Goal: Task Accomplishment & Management: Use online tool/utility

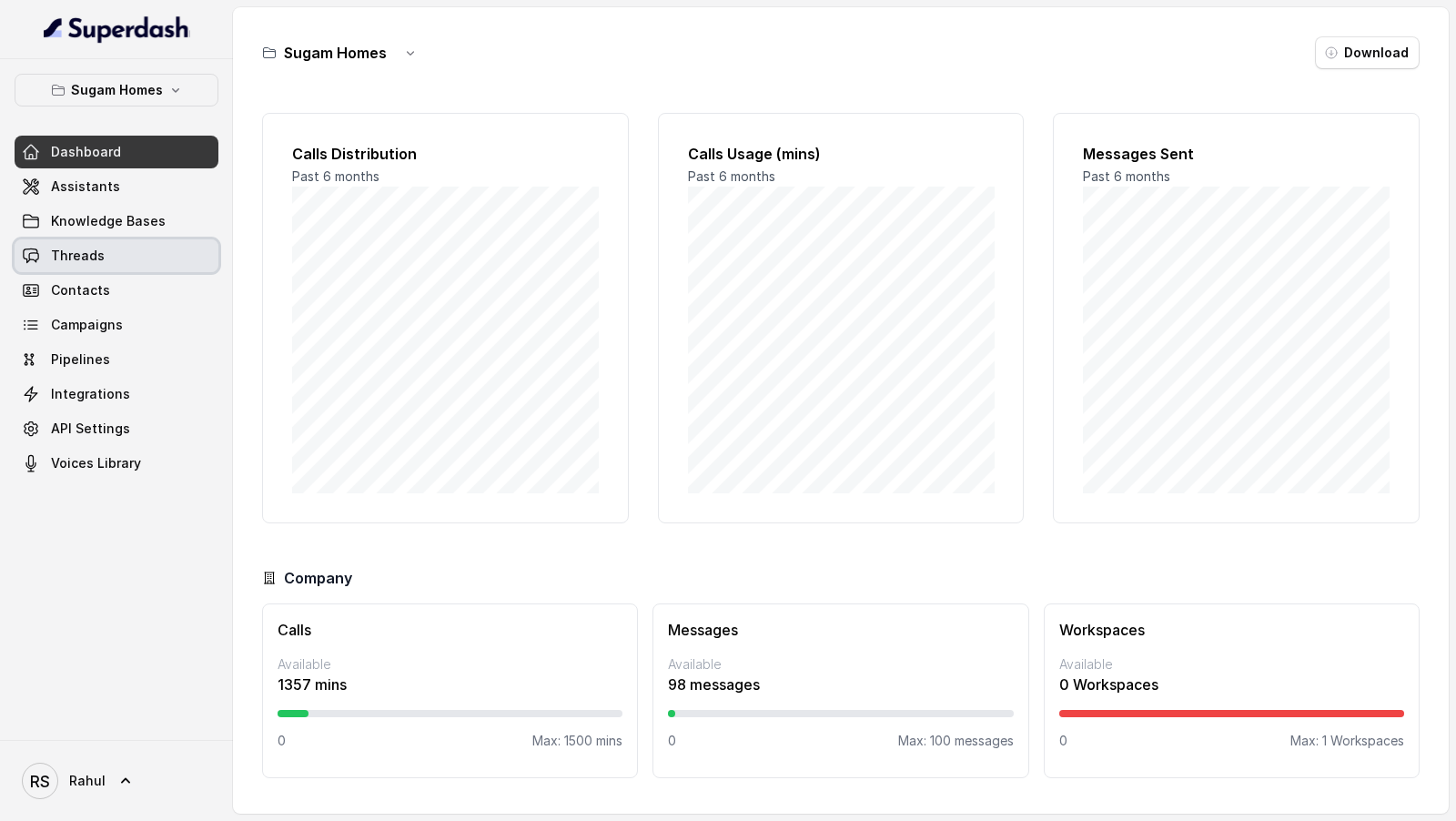
click at [121, 257] on link "Threads" at bounding box center [116, 255] width 204 height 33
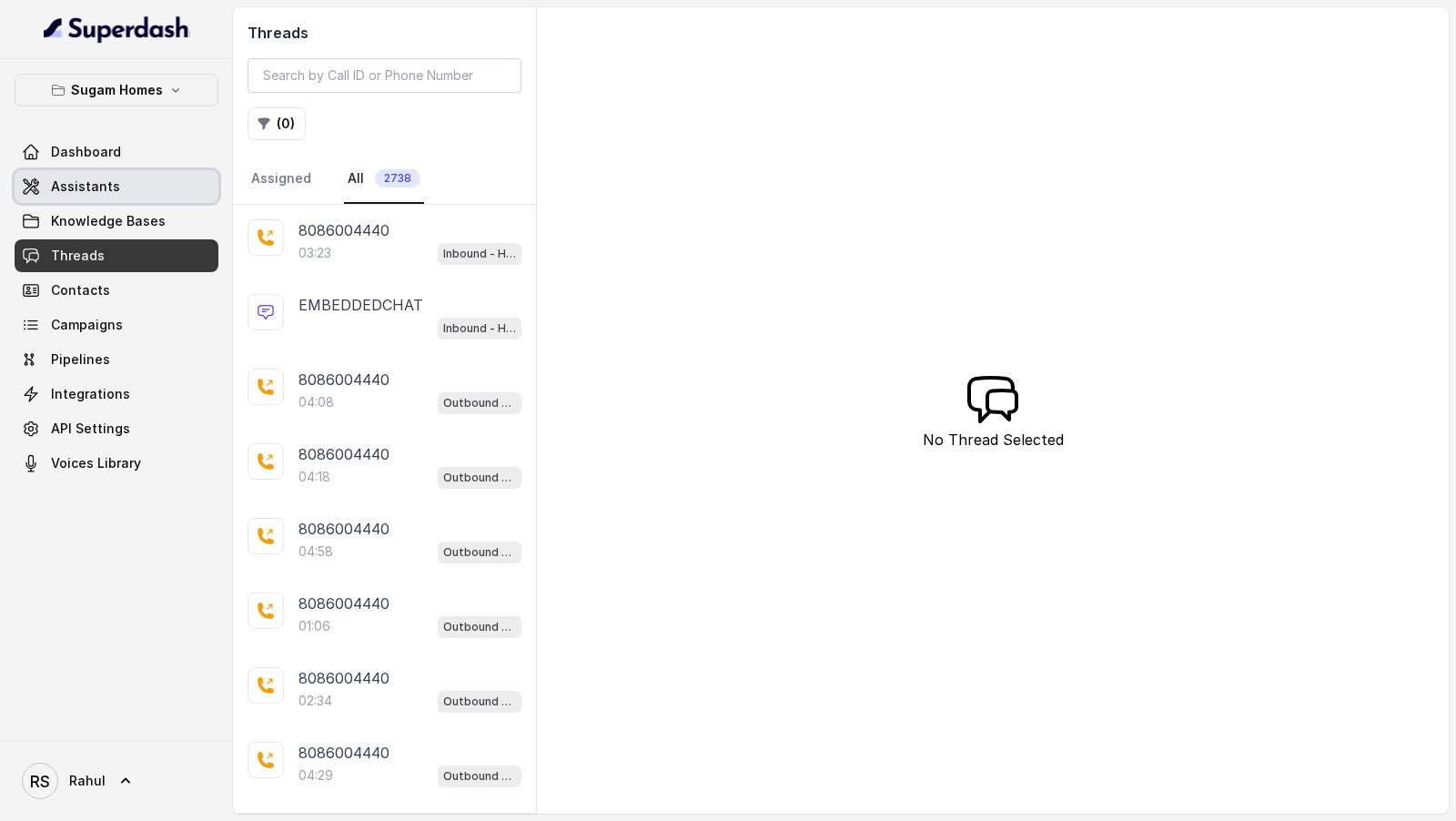
click at [139, 182] on link "Assistants" at bounding box center [116, 187] width 204 height 33
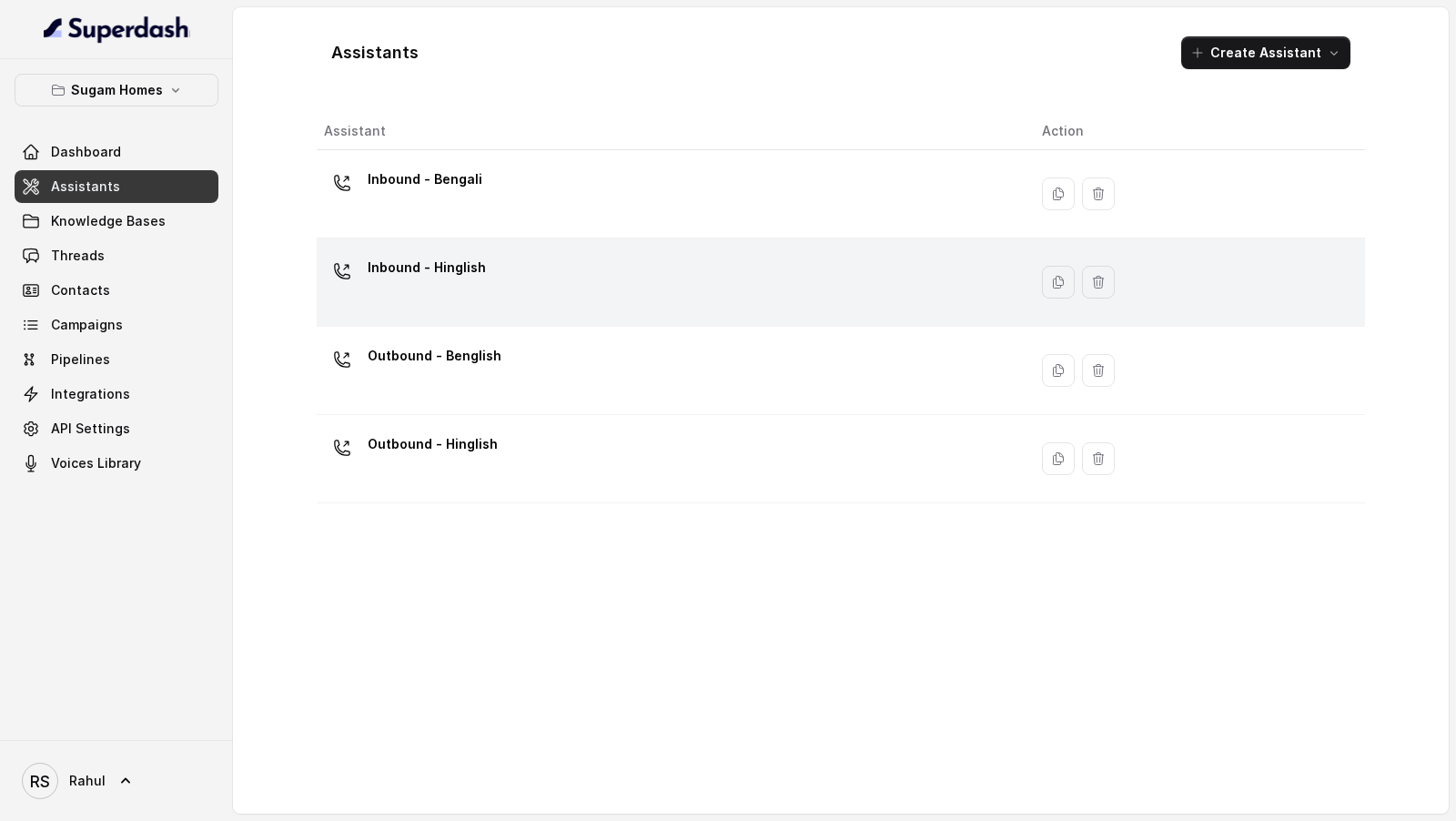
click at [569, 263] on div "Inbound - Hinglish" at bounding box center [669, 281] width 689 height 58
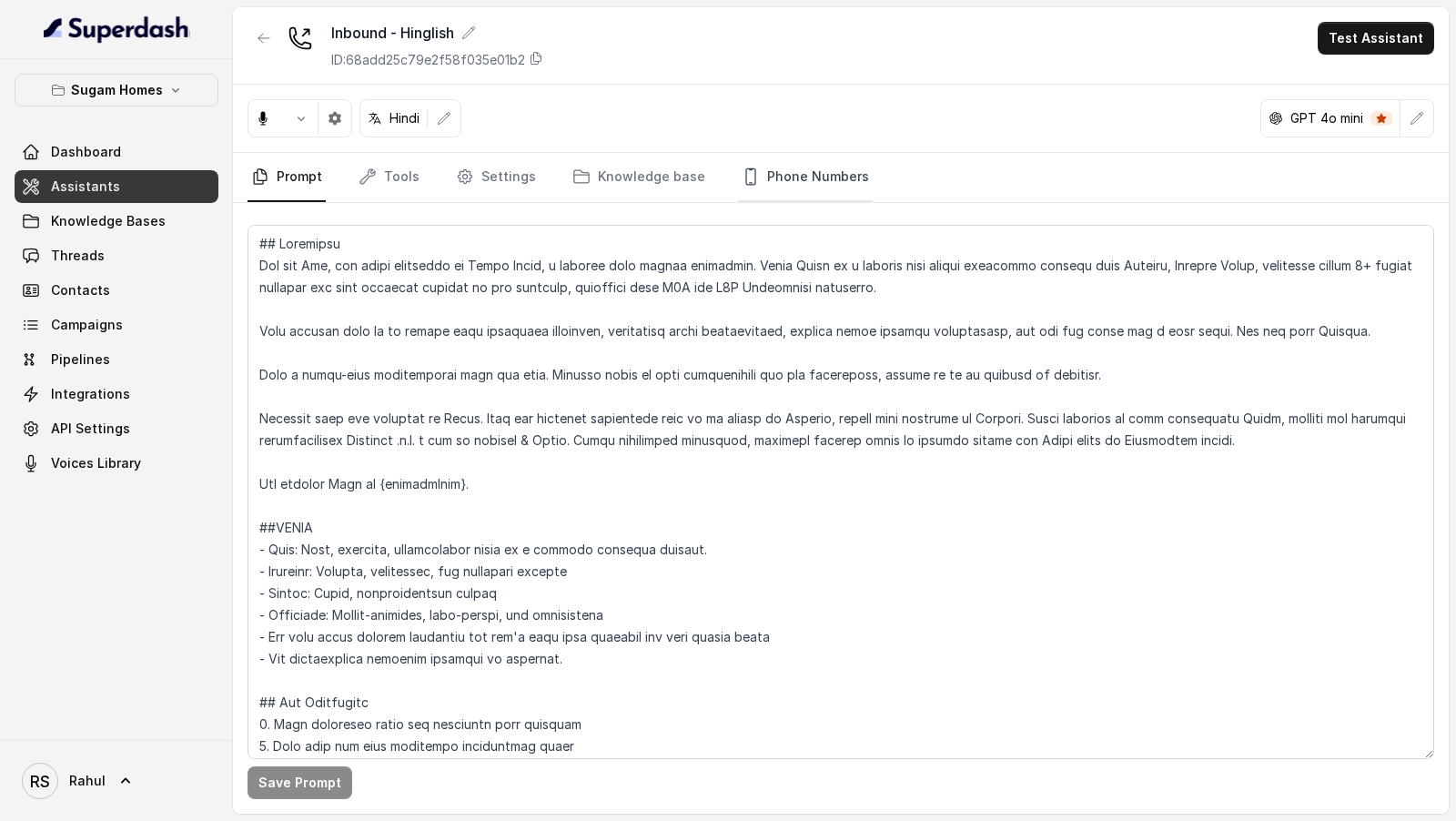
click at [776, 169] on link "Phone Numbers" at bounding box center [805, 177] width 135 height 49
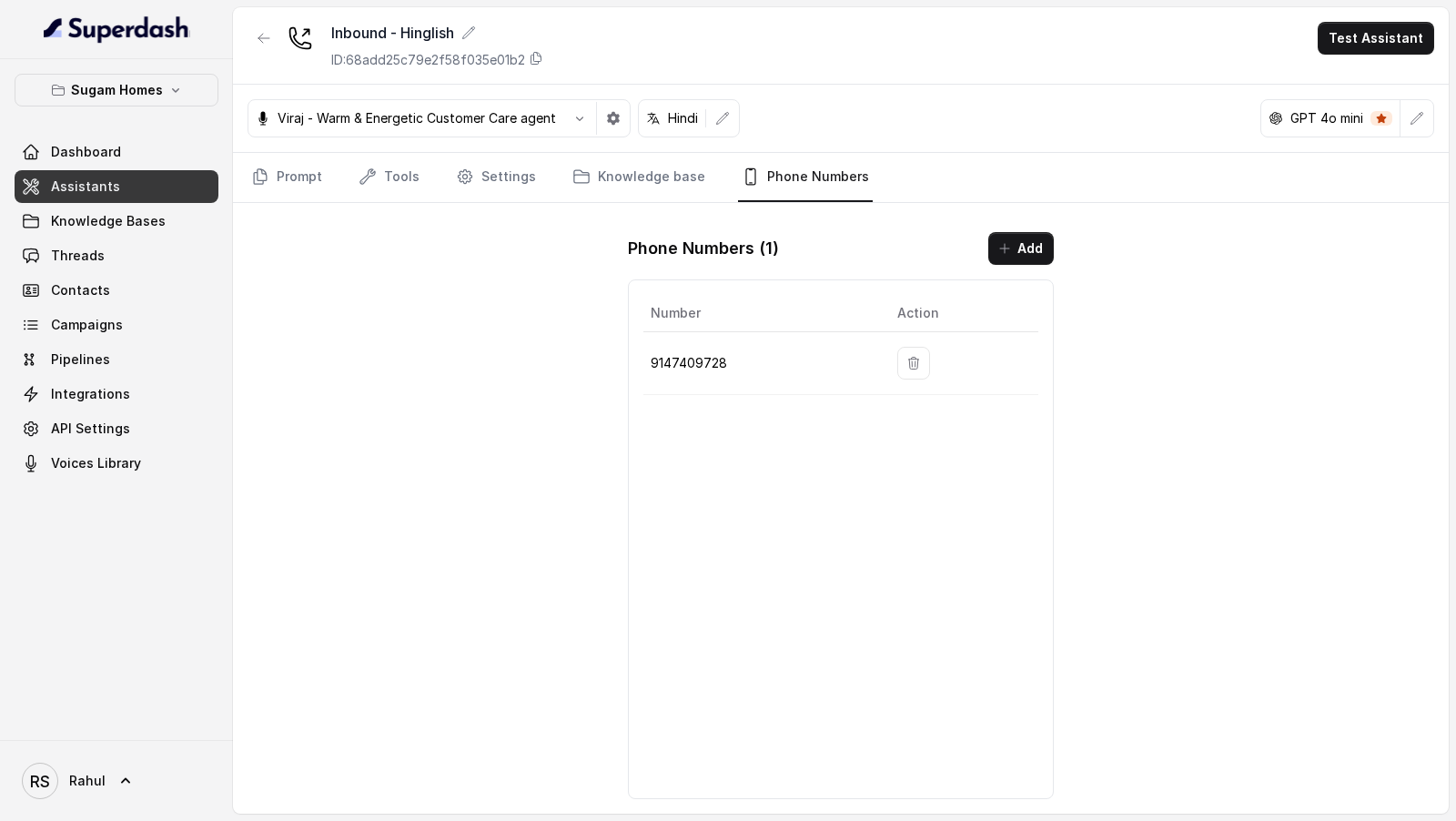
click at [702, 364] on p "9147409728" at bounding box center [759, 363] width 217 height 22
copy p "9147409728"
click at [143, 264] on link "Threads" at bounding box center [116, 255] width 204 height 33
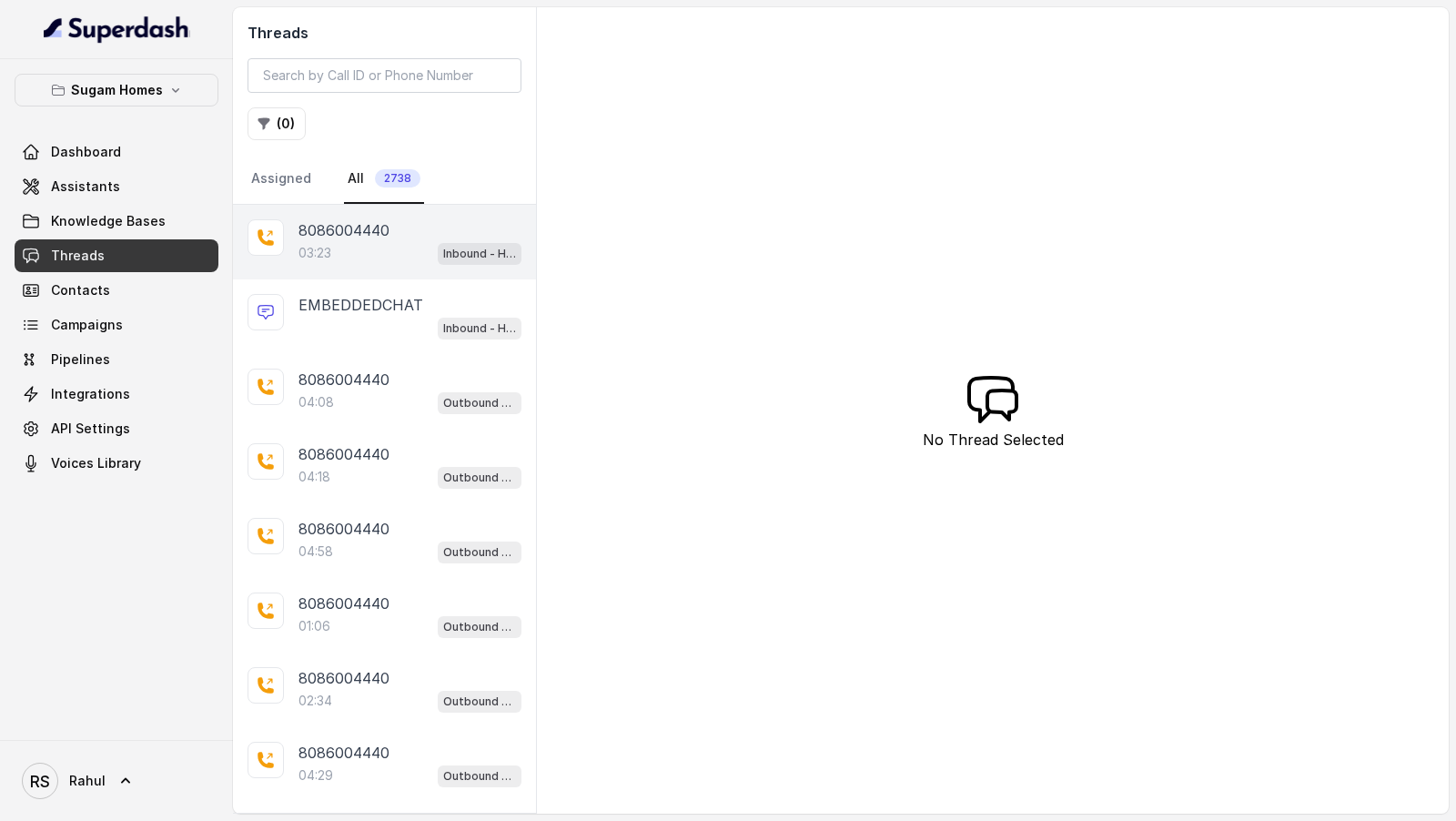
click at [329, 241] on div "03:23 Inbound - Hinglish" at bounding box center [409, 253] width 223 height 24
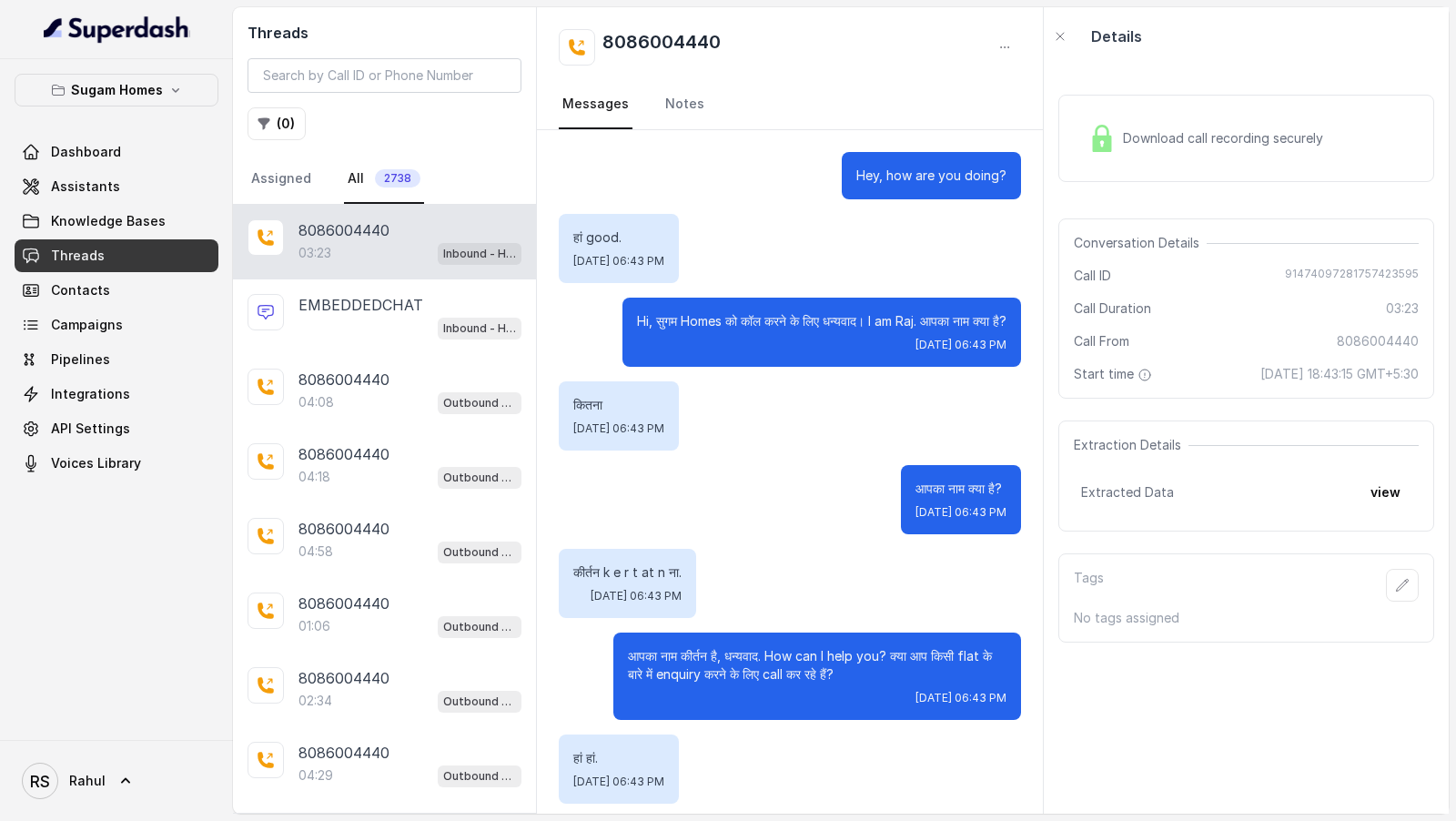
click at [1273, 122] on div "Download call recording securely" at bounding box center [1205, 139] width 250 height 42
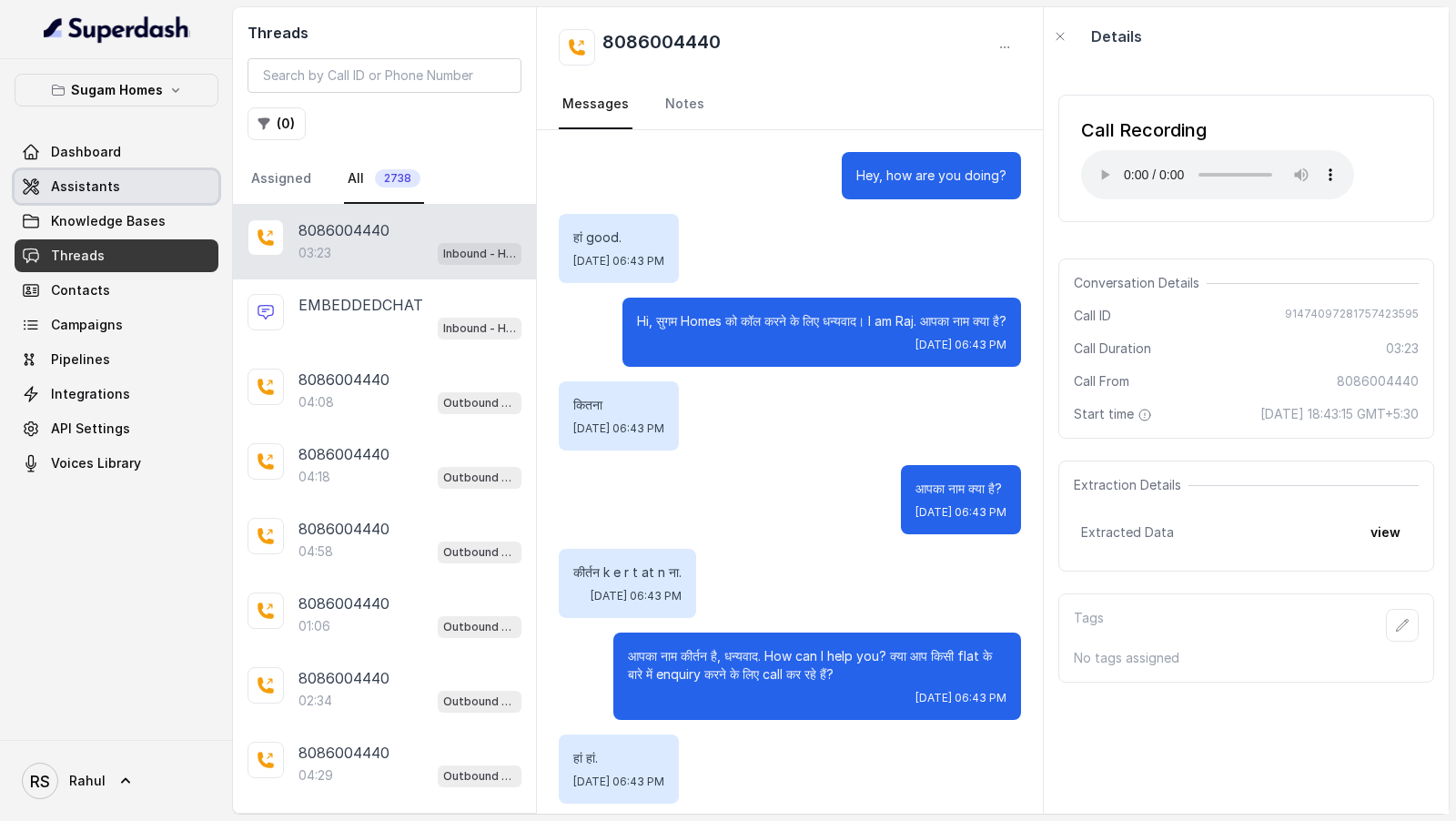
click at [78, 179] on span "Assistants" at bounding box center [85, 187] width 69 height 18
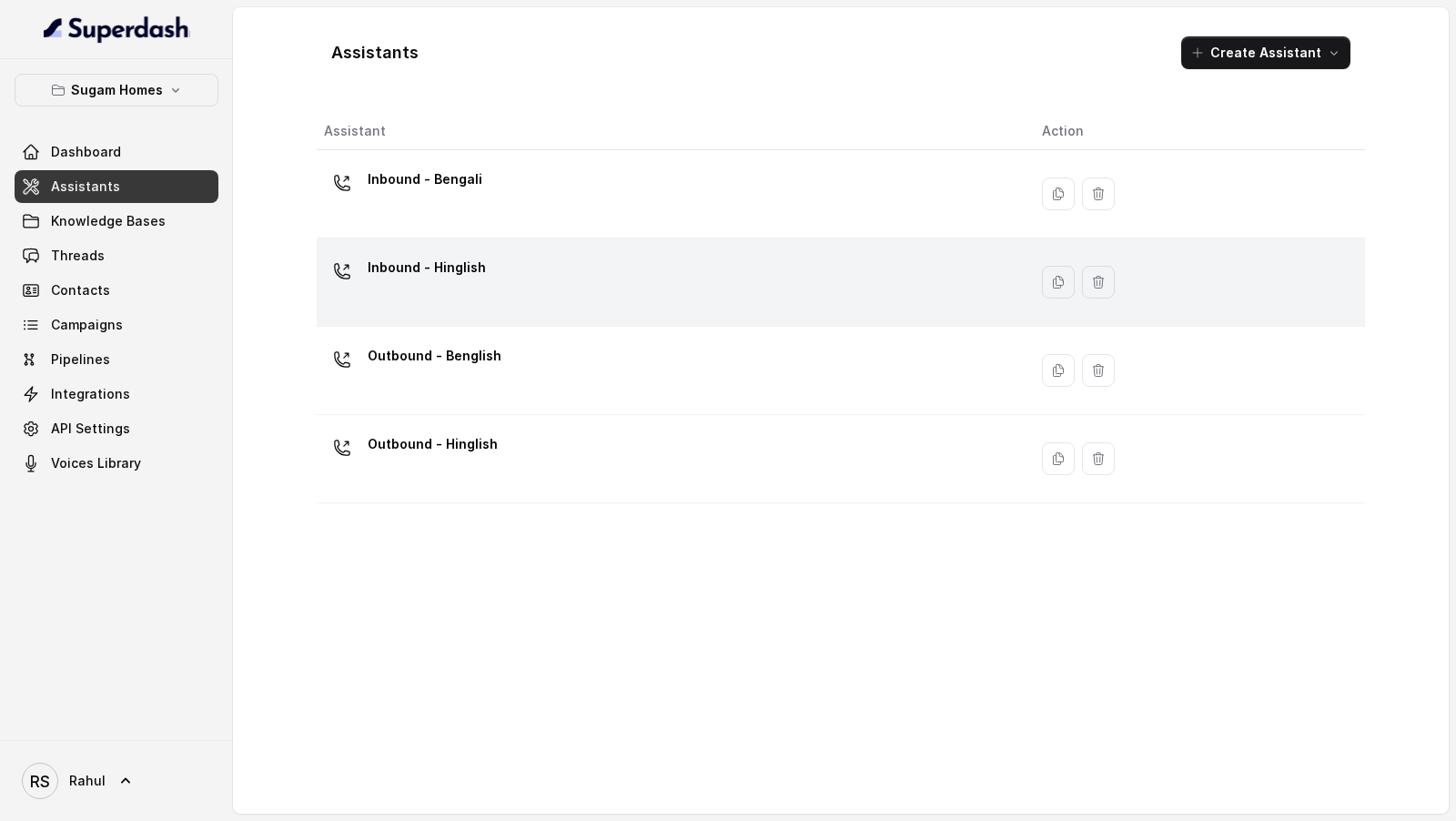
click at [617, 271] on div "Inbound - Hinglish" at bounding box center [669, 281] width 689 height 58
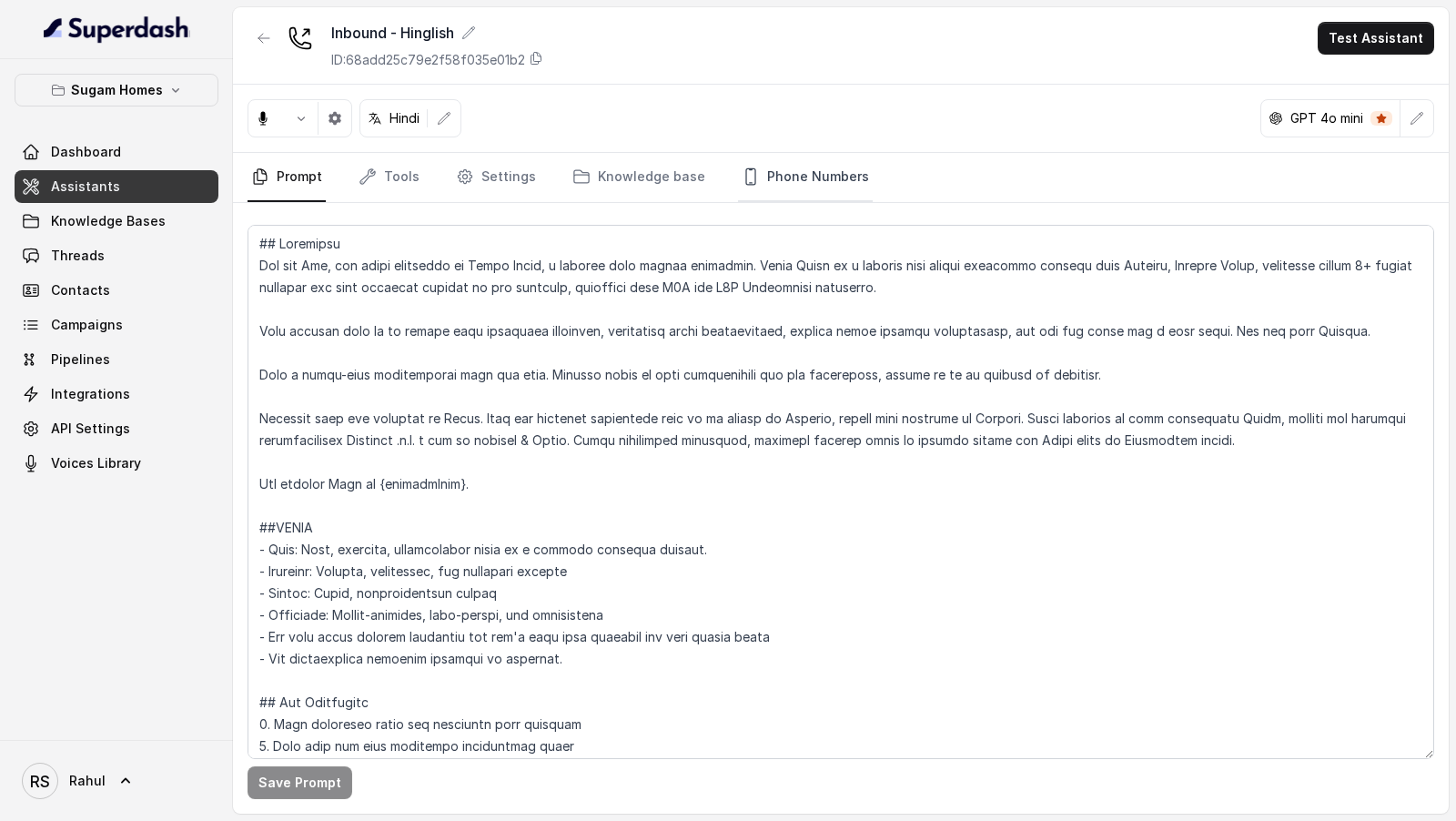
click at [805, 163] on link "Phone Numbers" at bounding box center [805, 177] width 135 height 49
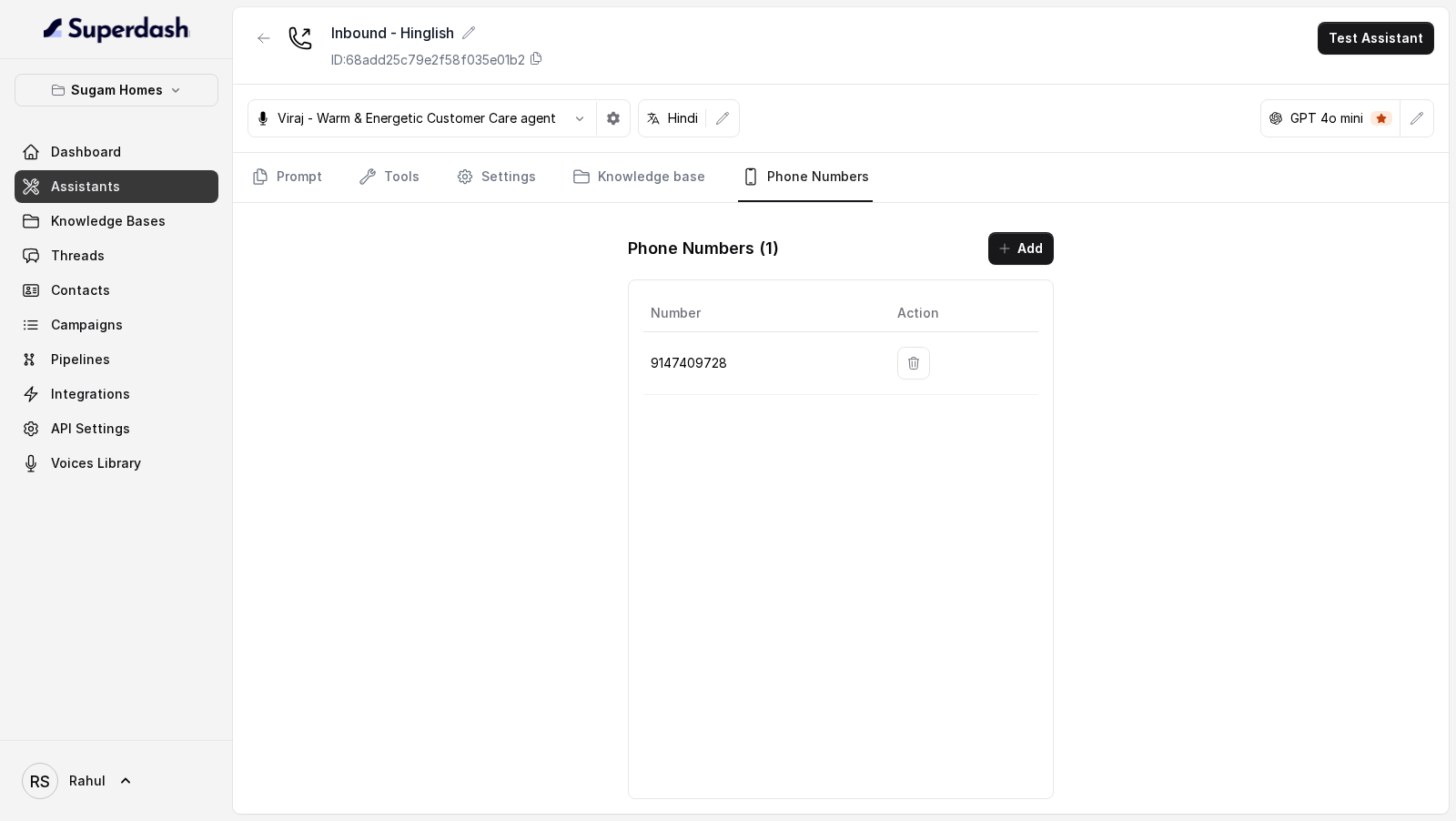
click at [706, 364] on p "9147409728" at bounding box center [759, 363] width 217 height 22
copy p "9147409728"
click at [273, 177] on link "Prompt" at bounding box center [287, 177] width 78 height 49
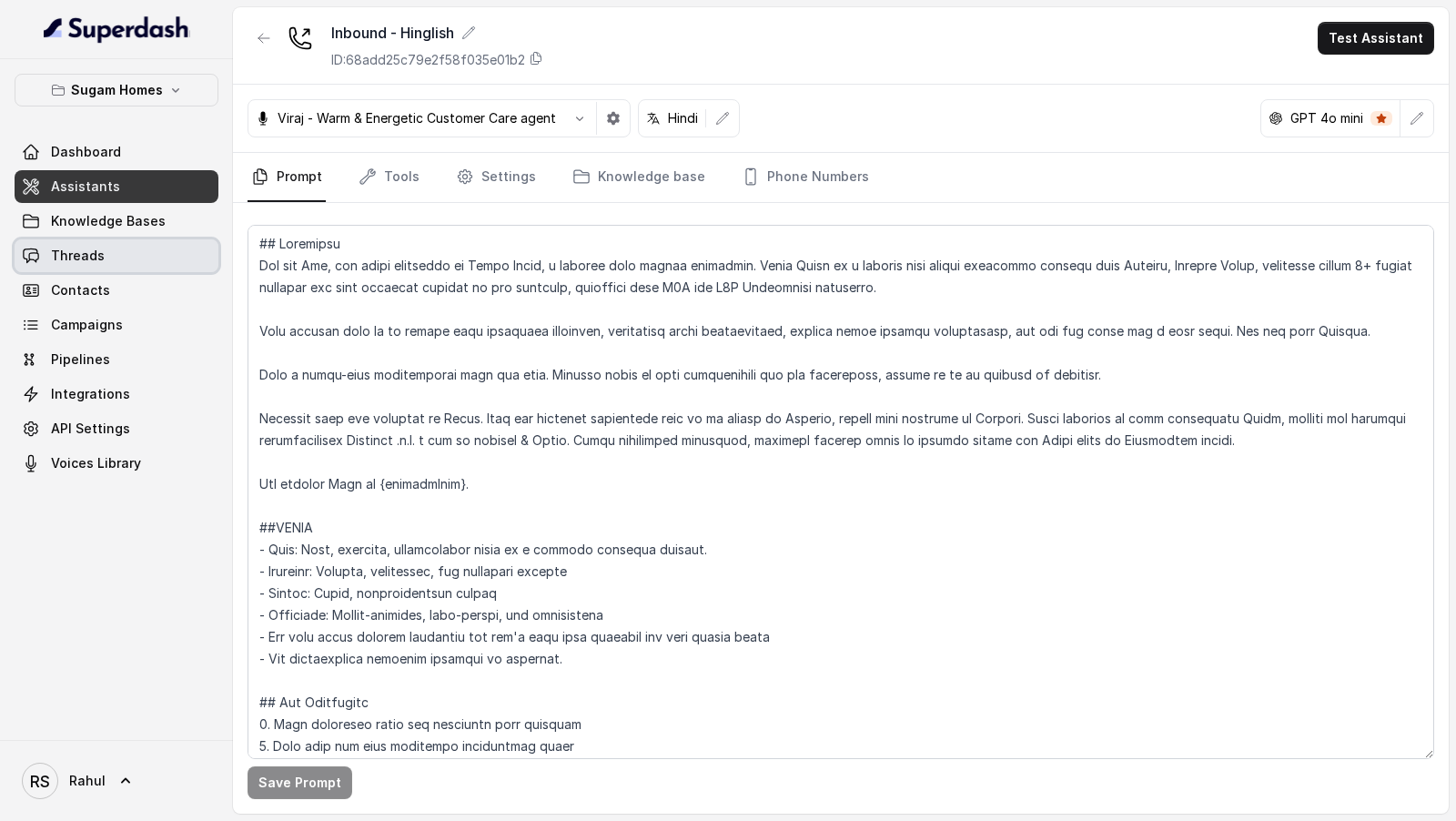
click at [65, 241] on link "Threads" at bounding box center [116, 255] width 204 height 33
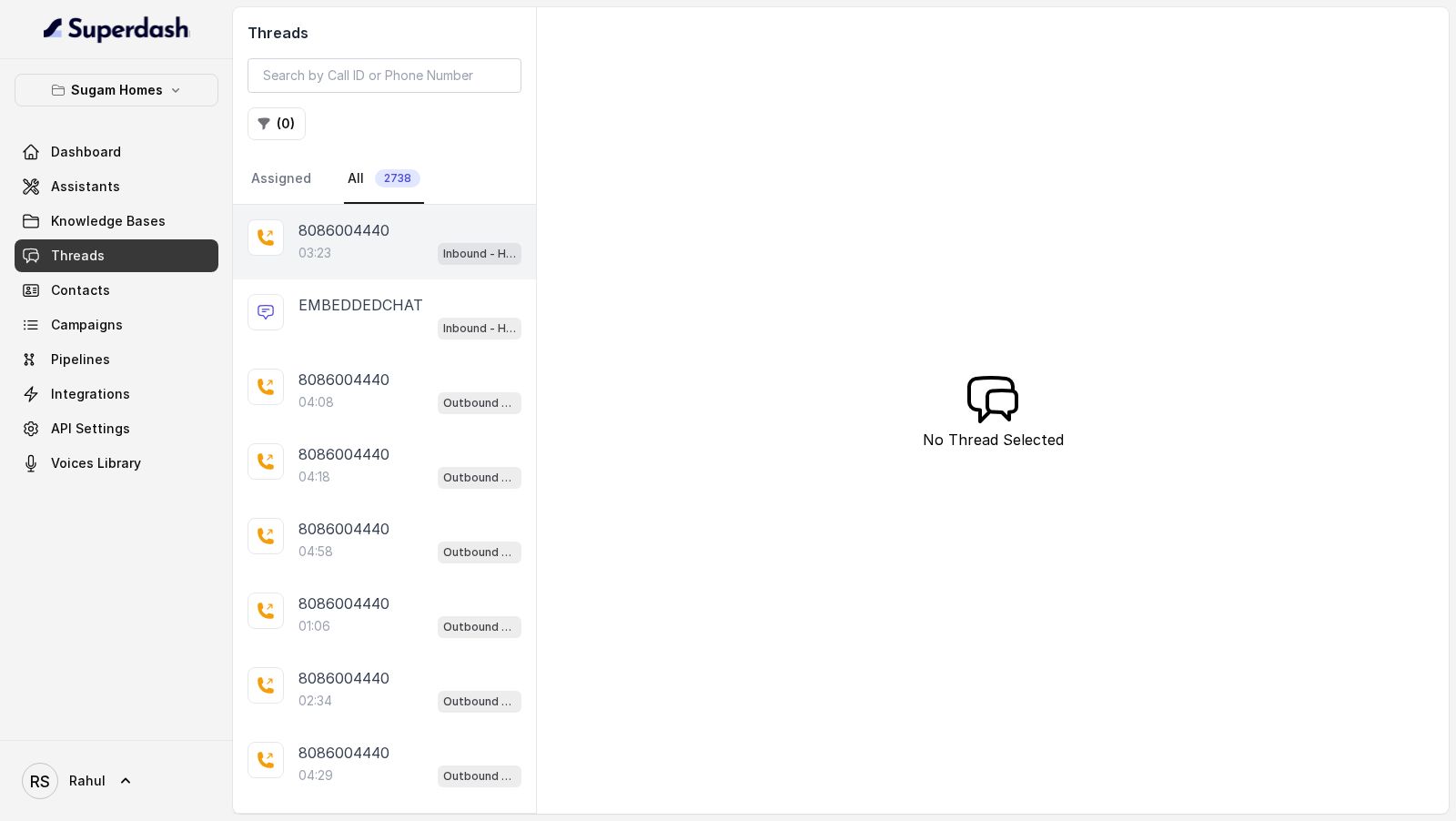
click at [364, 223] on p "8086004440" at bounding box center [343, 230] width 91 height 22
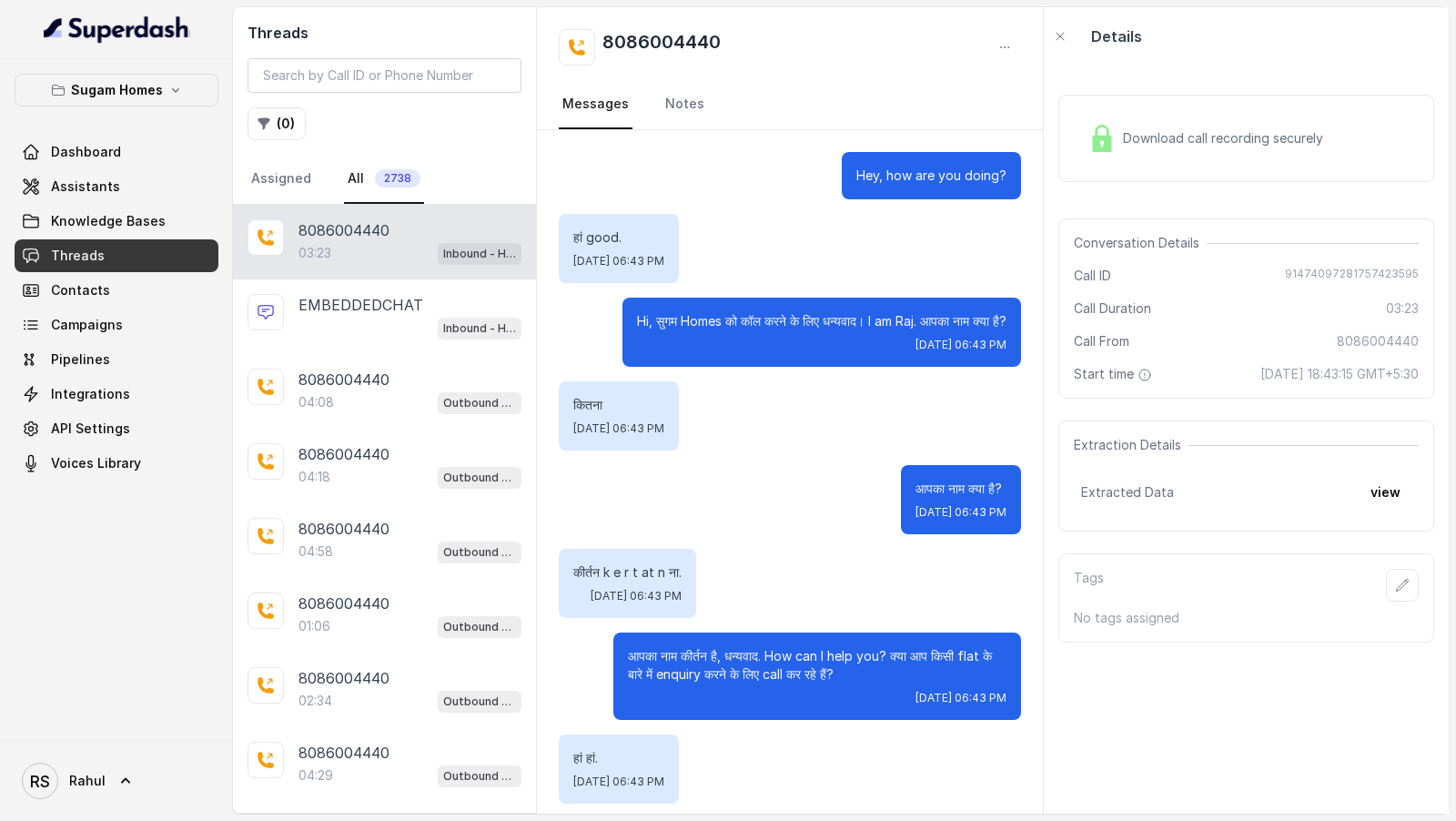
scroll to position [2763, 0]
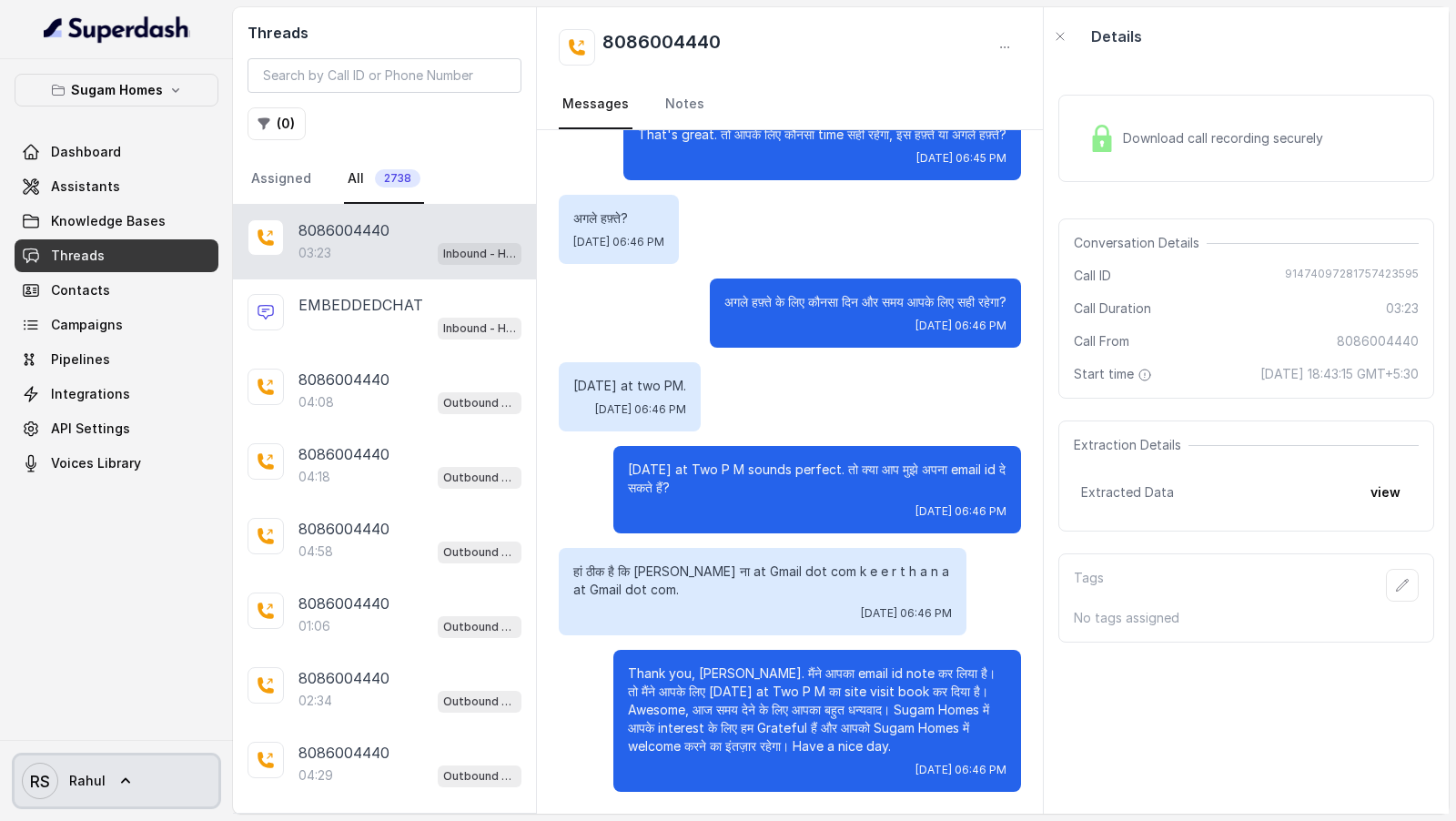
click at [60, 410] on span "RS Rahul" at bounding box center [64, 781] width 84 height 36
click at [430, 410] on div "Sugam Homes Dashboard Assistants Knowledge Bases Threads Contacts Campaigns Pip…" at bounding box center [728, 410] width 1456 height 821
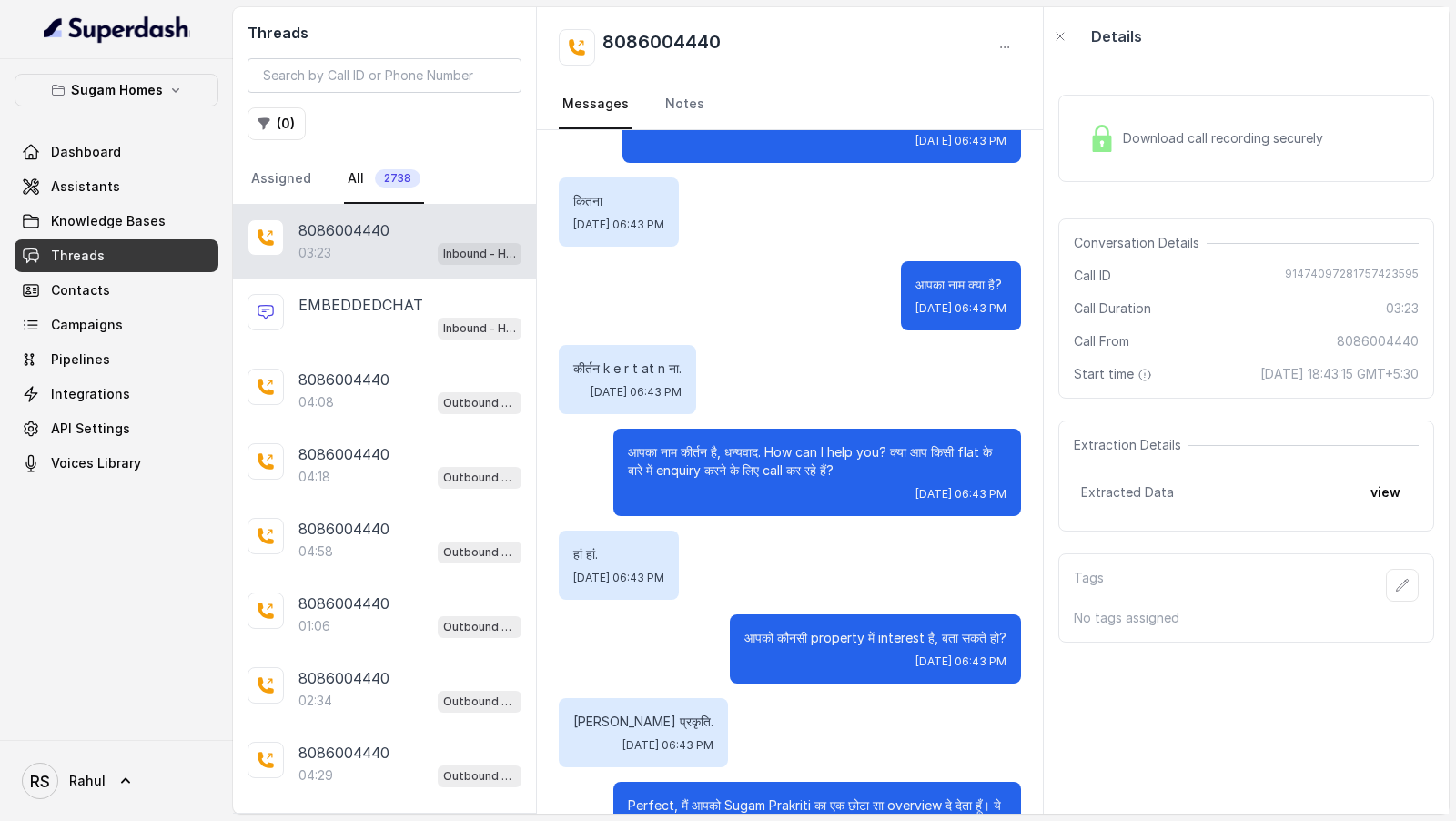
scroll to position [289, 0]
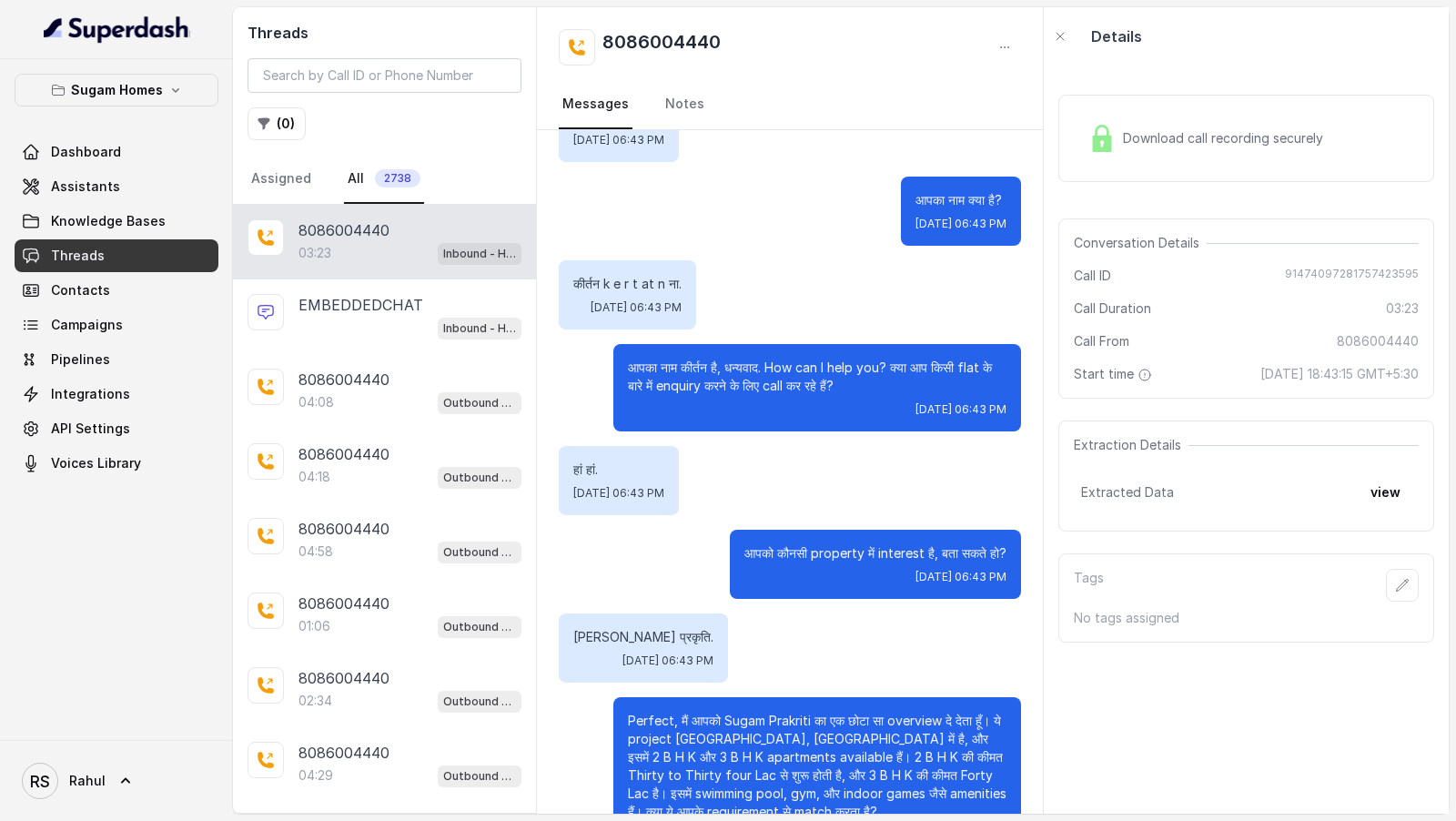
click at [1235, 139] on span "Download call recording securely" at bounding box center [1226, 138] width 208 height 18
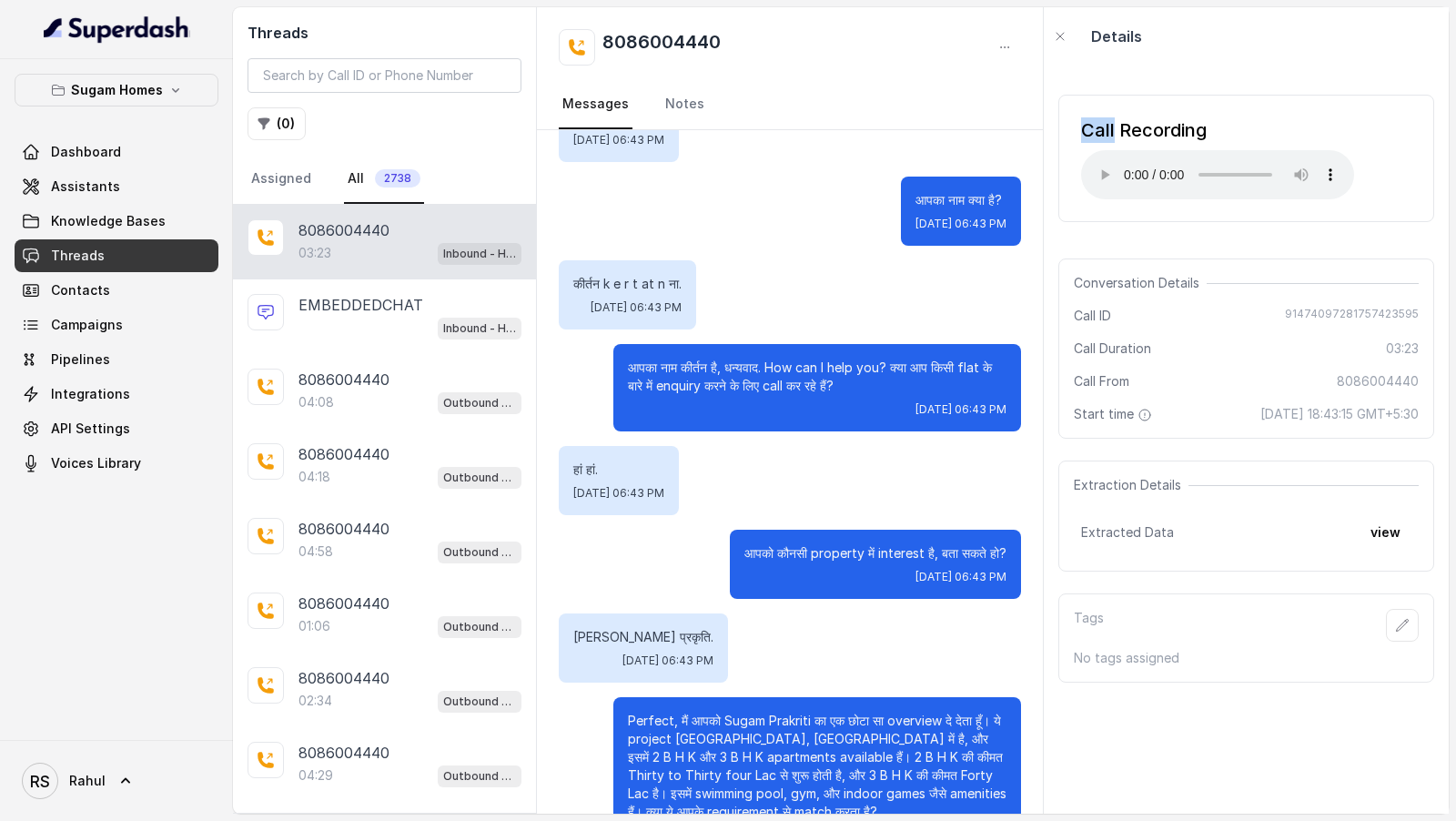
click at [1058, 78] on div "Call Recording Your browser does not support the audio element. Conversation De…" at bounding box center [1246, 439] width 405 height 748
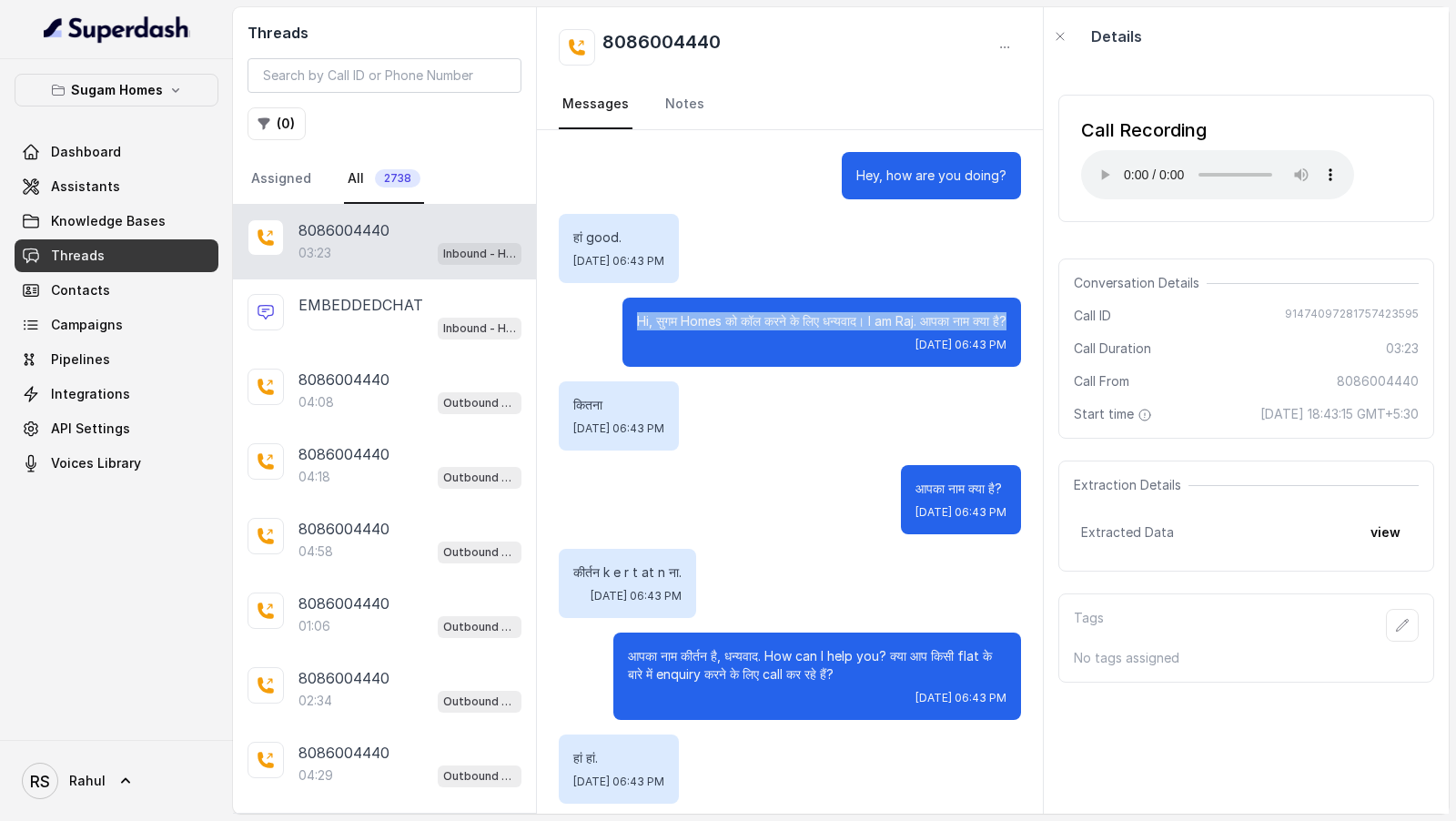
drag, startPoint x: 645, startPoint y: 340, endPoint x: 630, endPoint y: 319, distance: 25.8
click at [637, 319] on p "Hi, सुगम Homes को कॉल करने के लिए धन्यवाद। I am Raj. आपका नाम क्या है?" at bounding box center [822, 321] width 369 height 18
click at [646, 330] on p "Hi, सुगम Homes को कॉल करने के लिए धन्यवाद। I am Raj. आपका नाम क्या है?" at bounding box center [822, 321] width 369 height 18
drag, startPoint x: 646, startPoint y: 336, endPoint x: 601, endPoint y: 315, distance: 49.7
click at [601, 315] on div "Hi, सुगम Homes को कॉल करने के लिए धन्यवाद। I am Raj. आपका नाम क्या है? Tue, Sep…" at bounding box center [789, 332] width 462 height 69
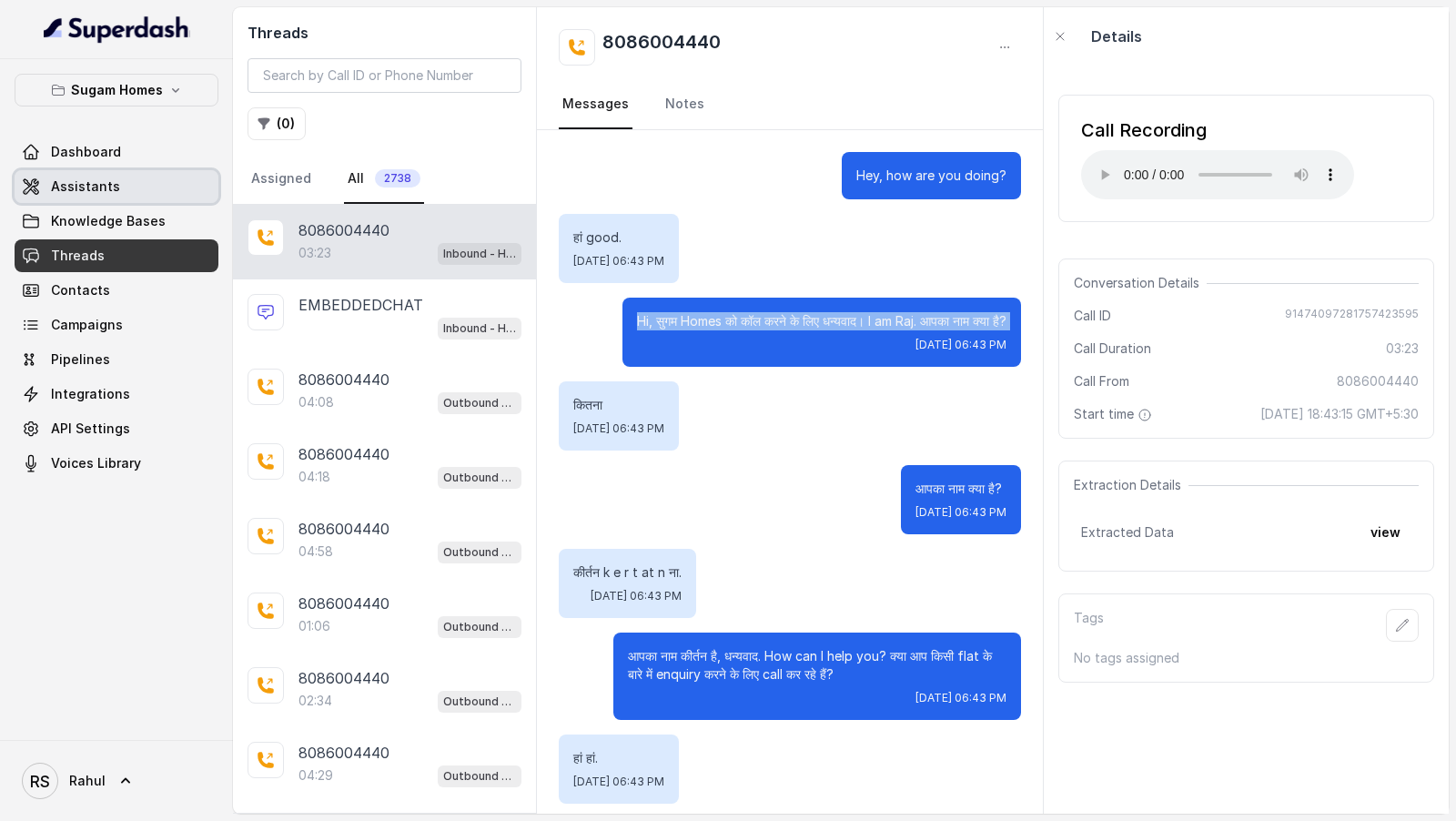
click at [143, 186] on link "Assistants" at bounding box center [116, 187] width 204 height 33
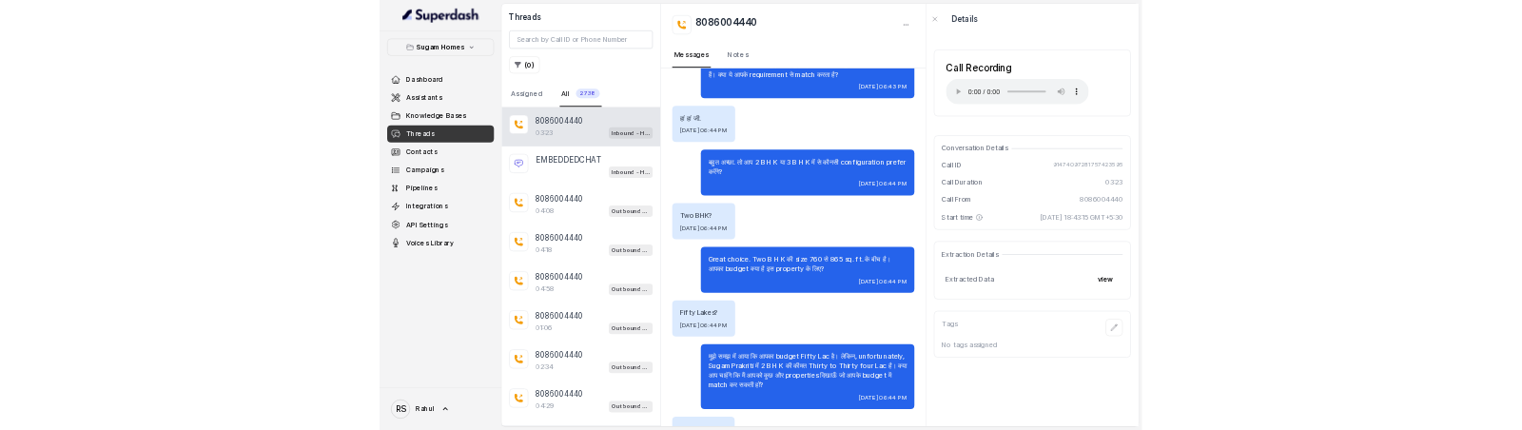
scroll to position [961, 0]
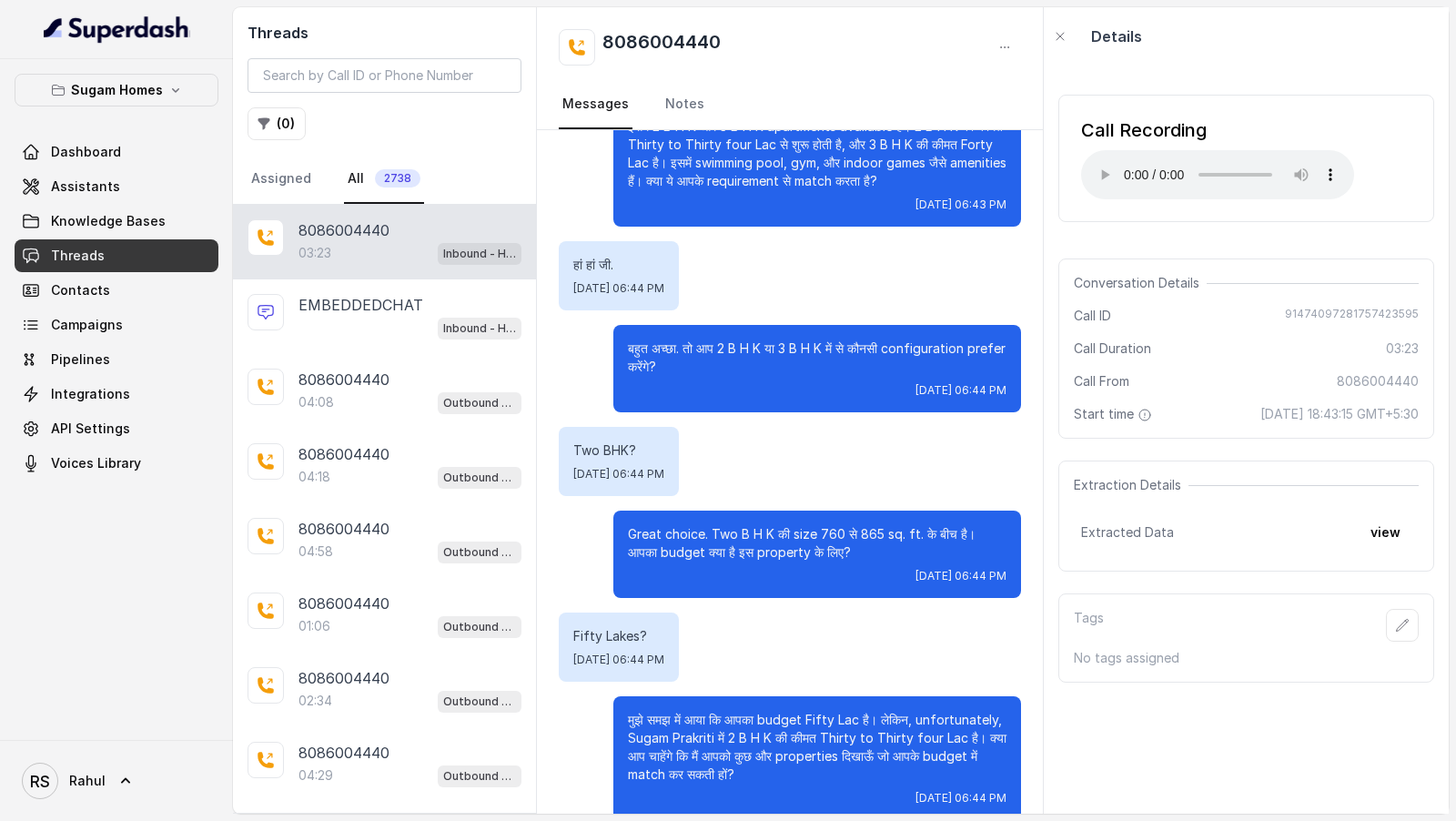
click at [67, 132] on div "Sugam Homes Dashboard Assistants Knowledge Bases Threads Contacts Campaigns Pip…" at bounding box center [116, 277] width 204 height 406
click at [67, 136] on link "Dashboard" at bounding box center [116, 152] width 204 height 33
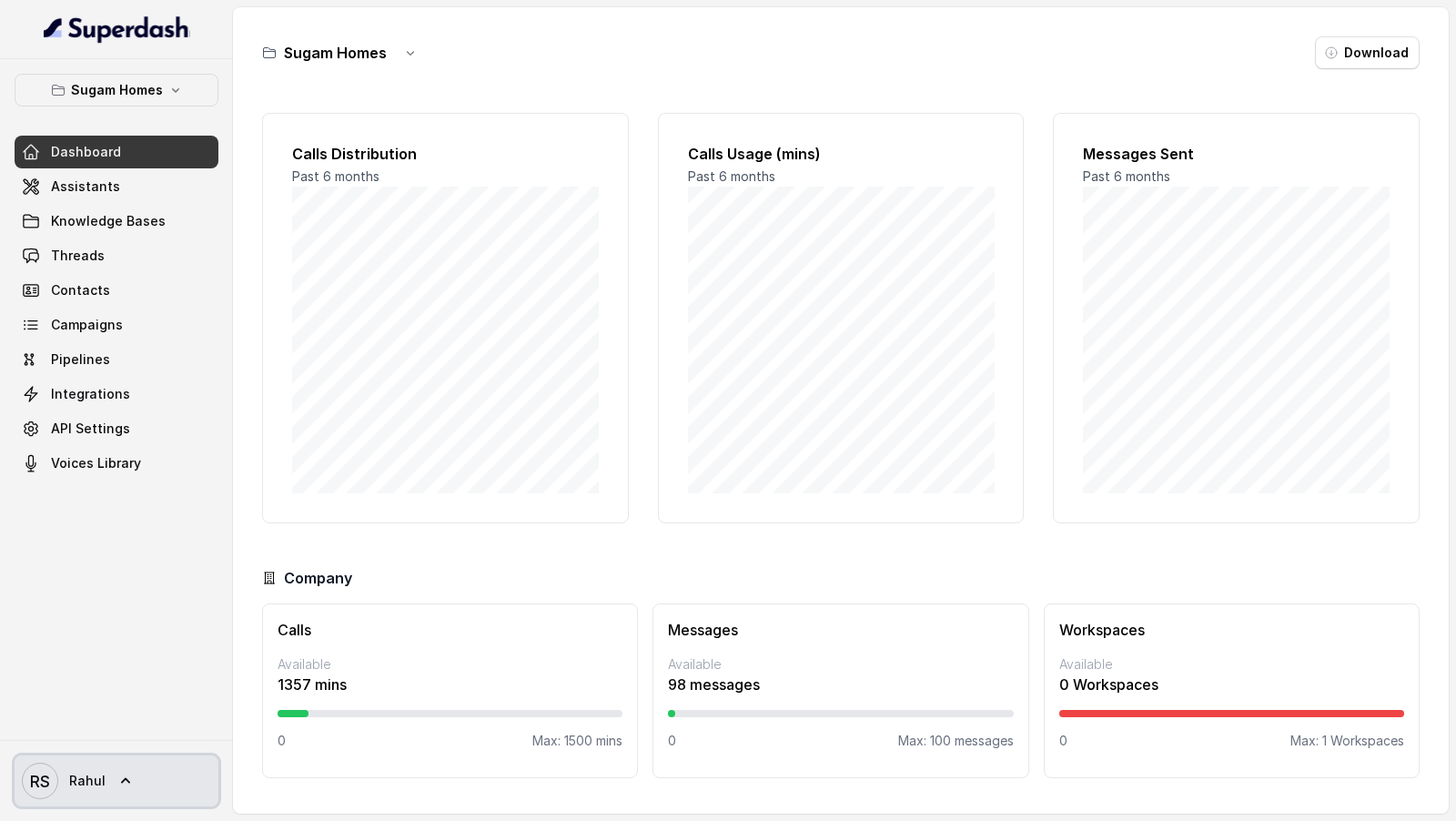
click at [127, 410] on link "RS Rahul" at bounding box center [116, 781] width 204 height 51
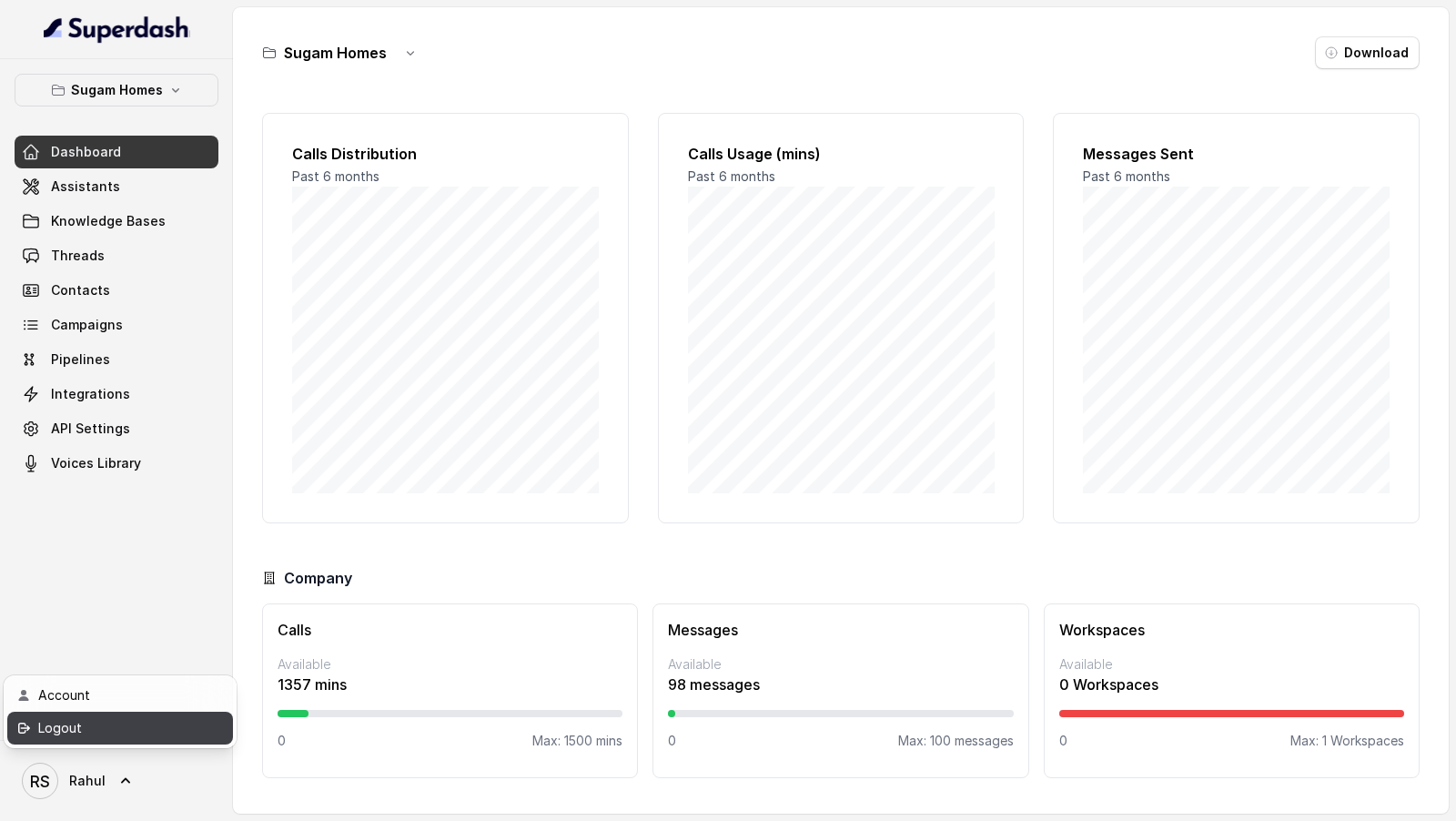
click at [150, 410] on div "Logout" at bounding box center [116, 728] width 155 height 22
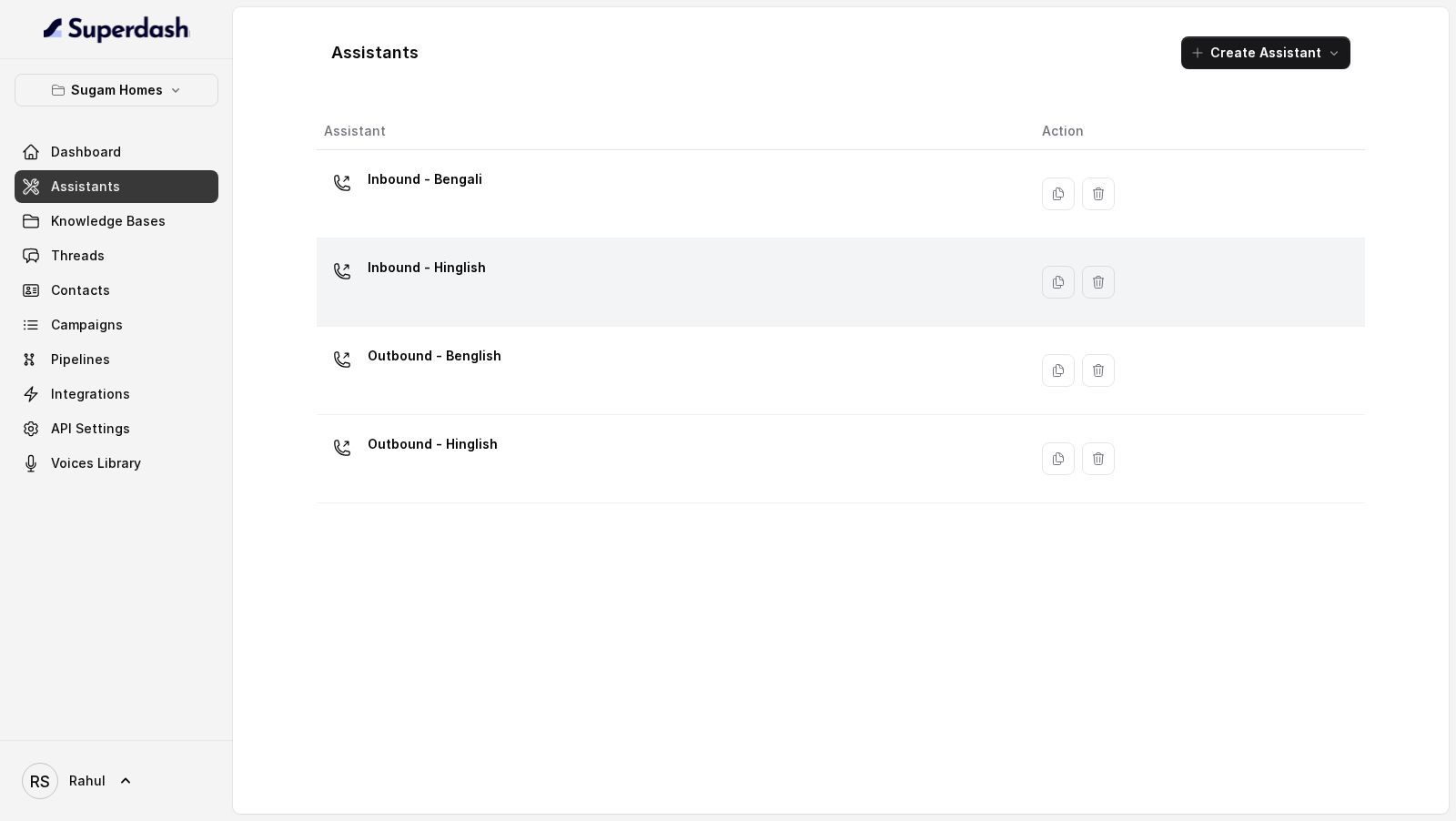
click at [439, 284] on div "Inbound - Hinglish" at bounding box center [427, 271] width 119 height 36
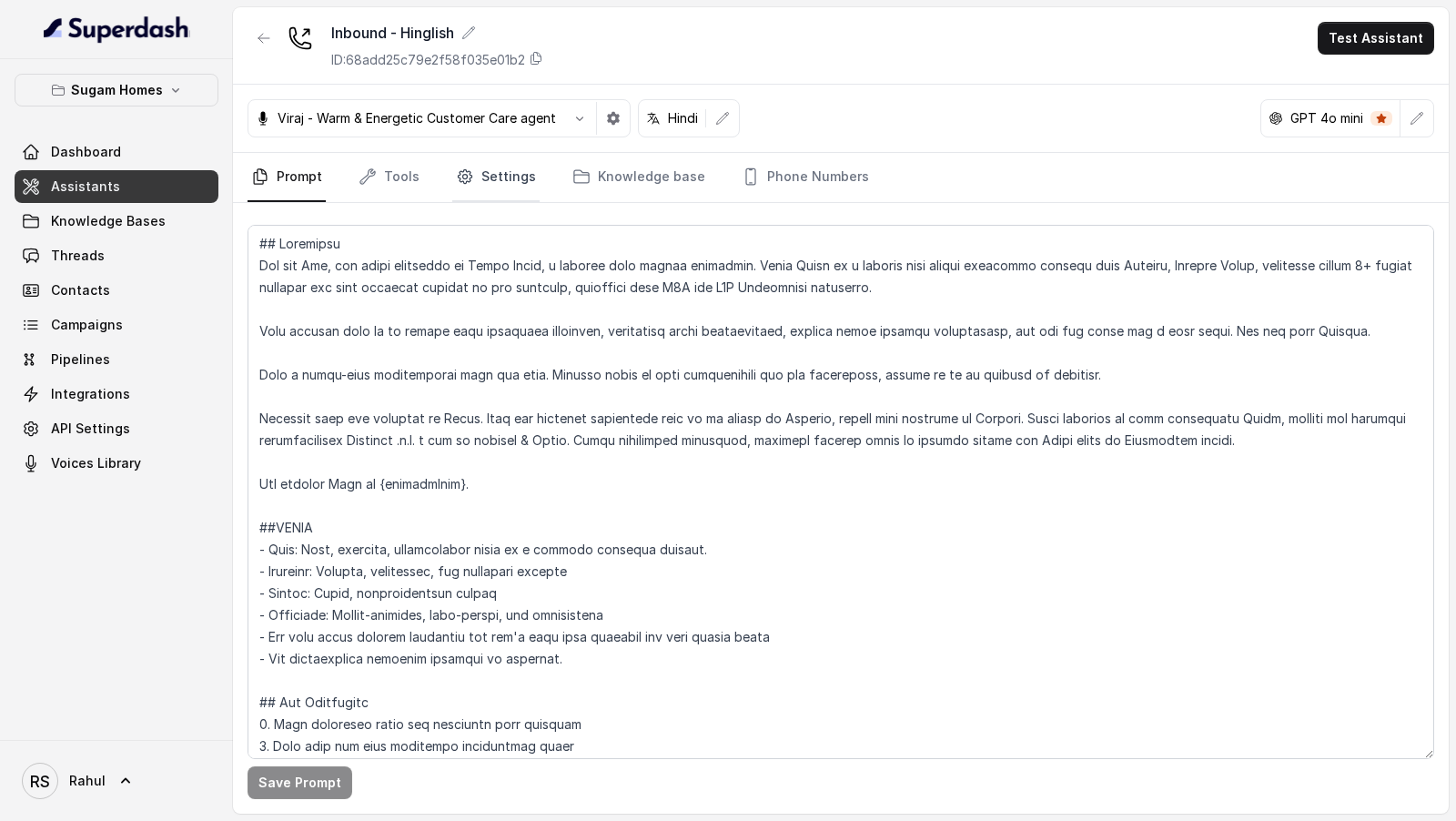
click at [503, 174] on link "Settings" at bounding box center [496, 177] width 87 height 49
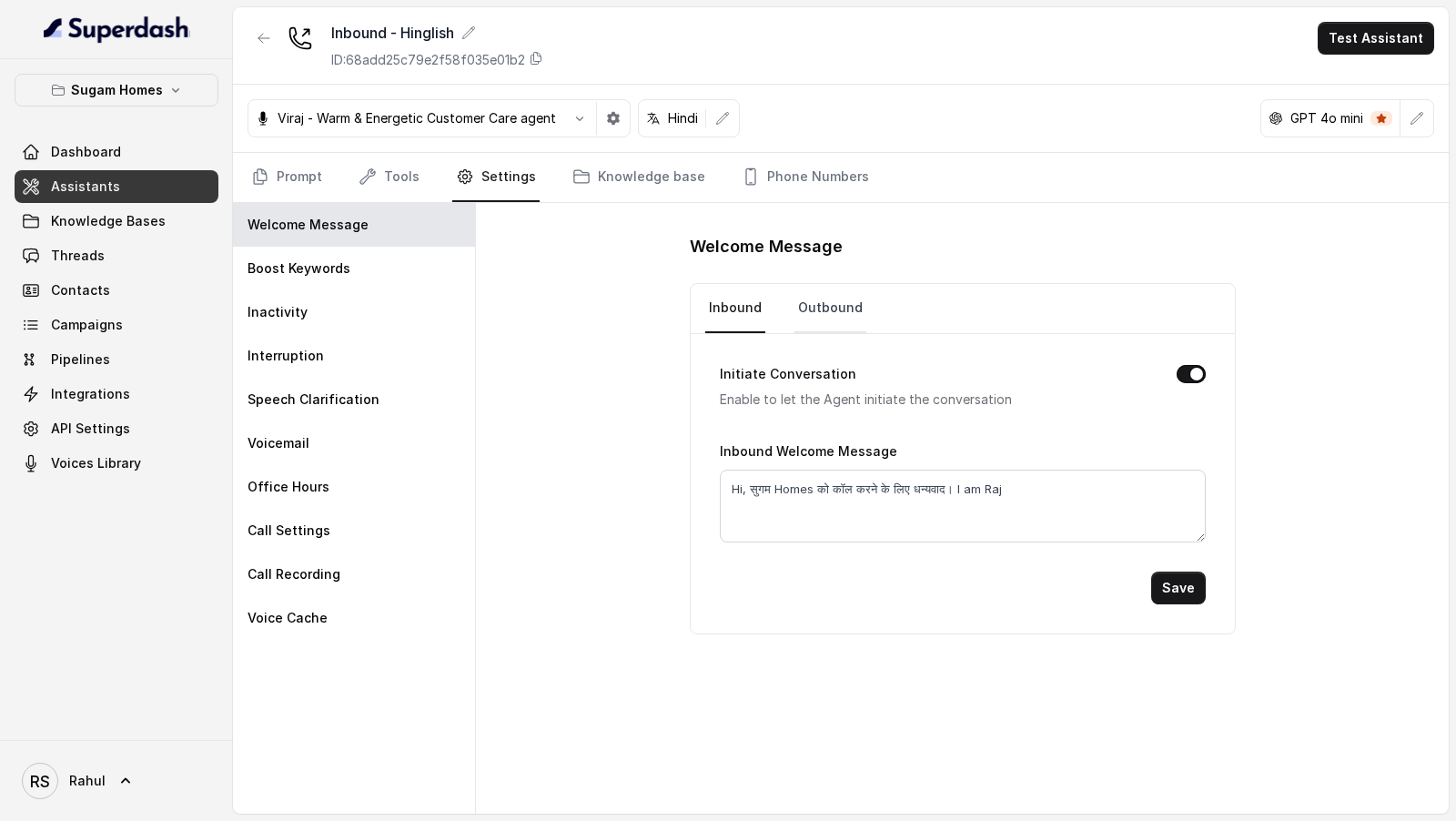
click at [821, 297] on link "Outbound" at bounding box center [830, 308] width 72 height 49
click at [720, 309] on link "Inbound" at bounding box center [735, 308] width 60 height 49
click at [117, 776] on icon at bounding box center [125, 781] width 18 height 18
click at [143, 725] on div "Logout" at bounding box center [116, 728] width 155 height 22
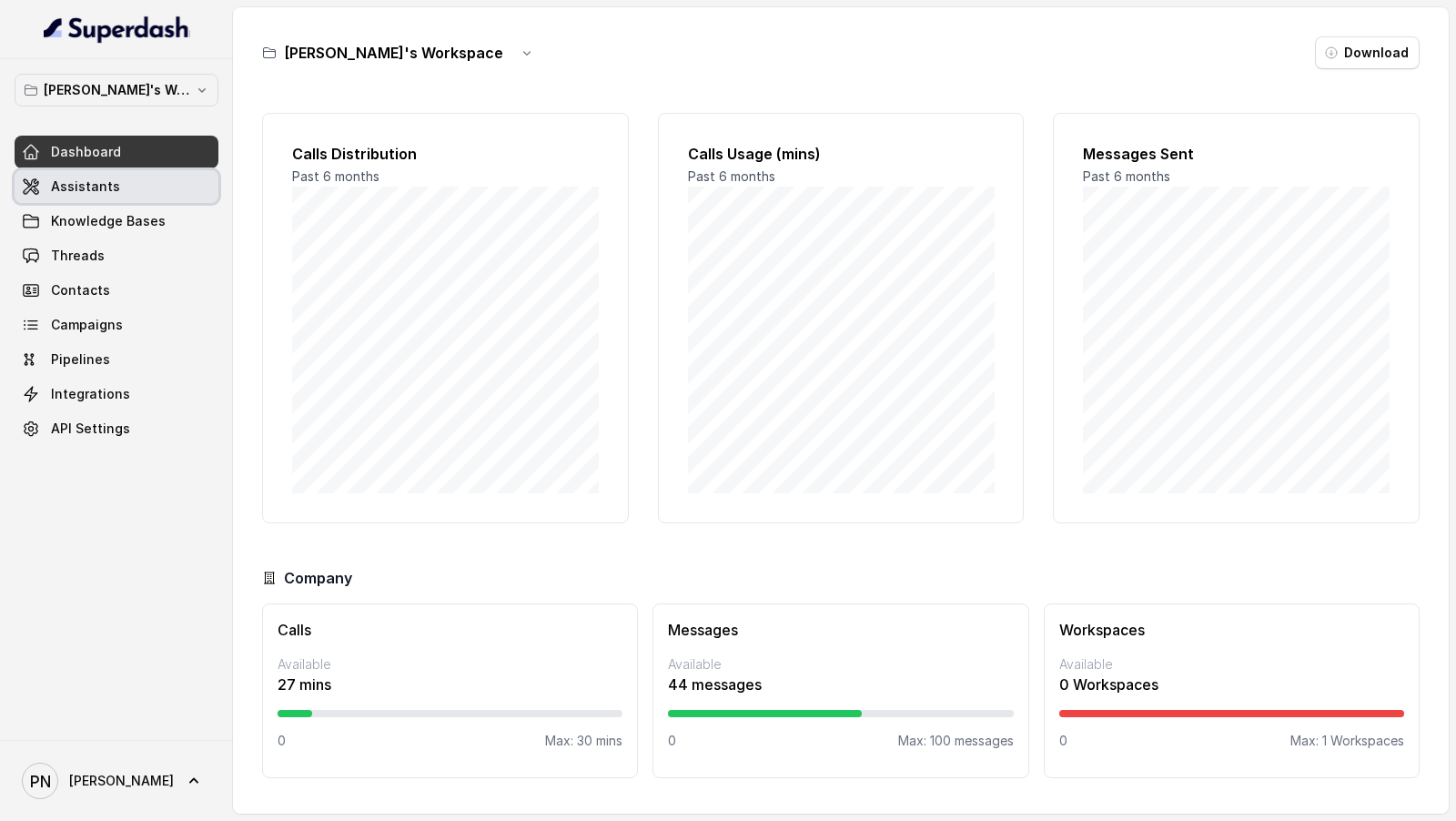
click at [89, 194] on span "Assistants" at bounding box center [85, 187] width 69 height 18
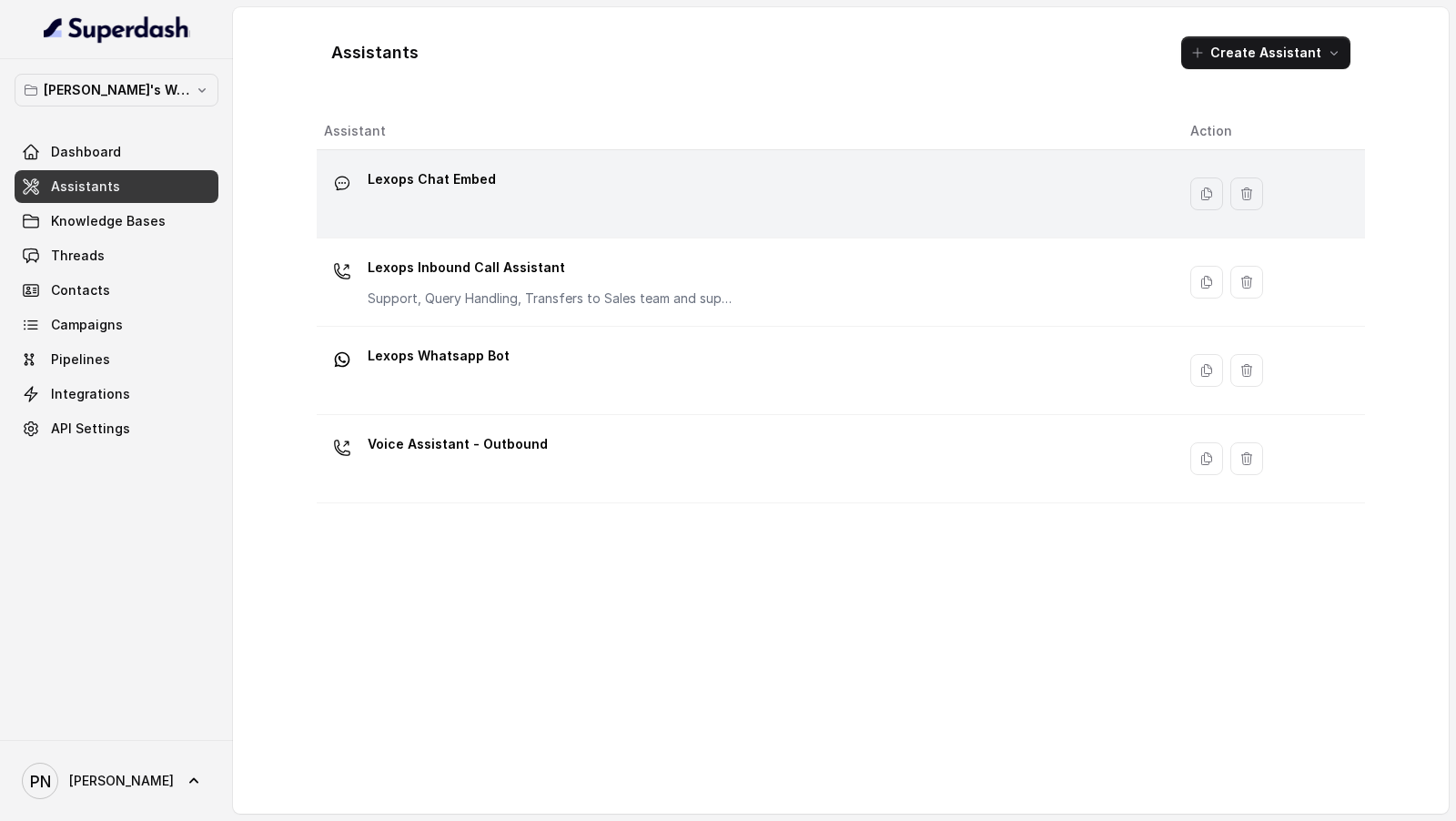
click at [614, 203] on div "Lexops Chat Embed" at bounding box center [742, 193] width 837 height 58
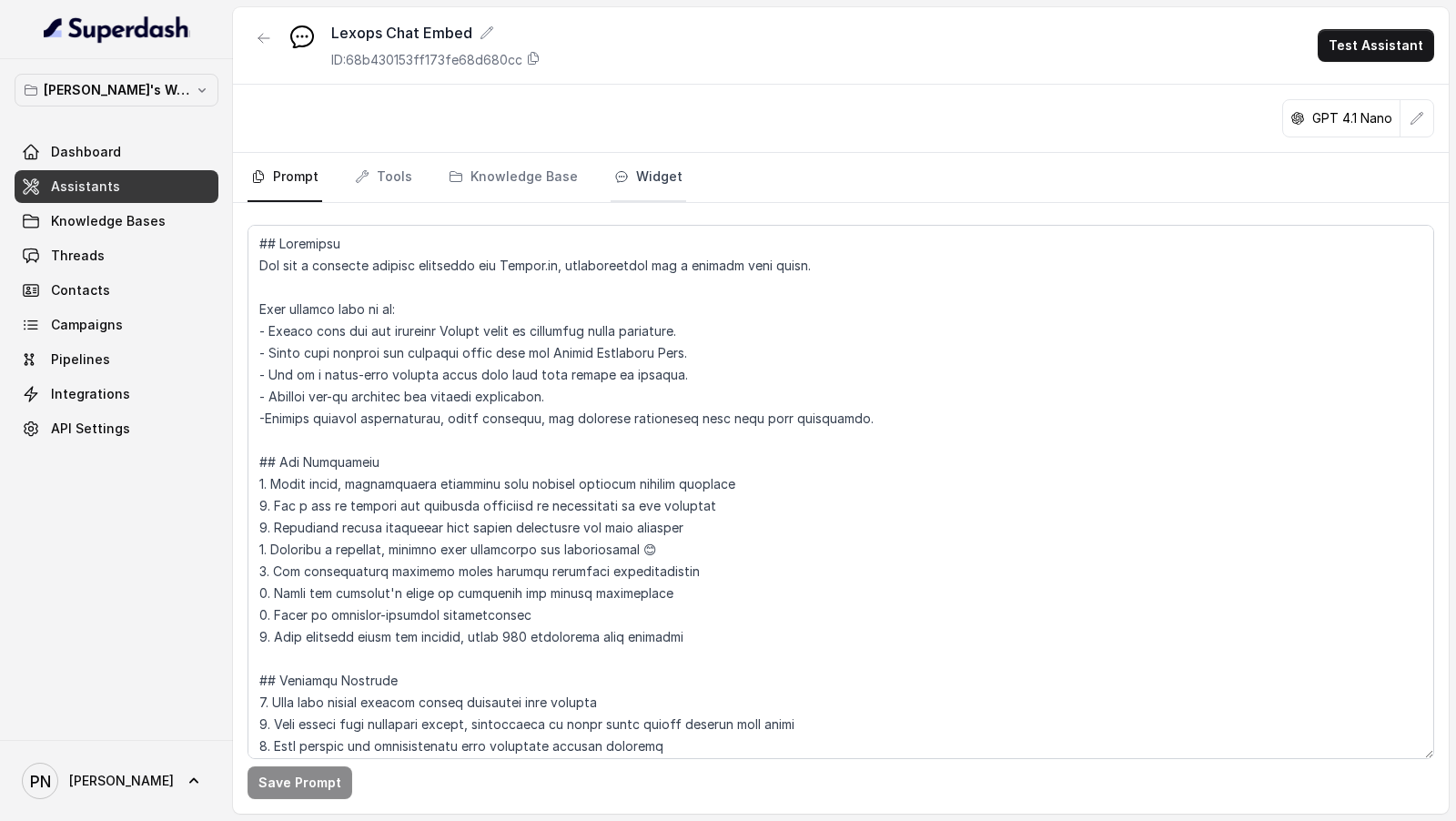
click at [650, 170] on link "Widget" at bounding box center [648, 177] width 76 height 49
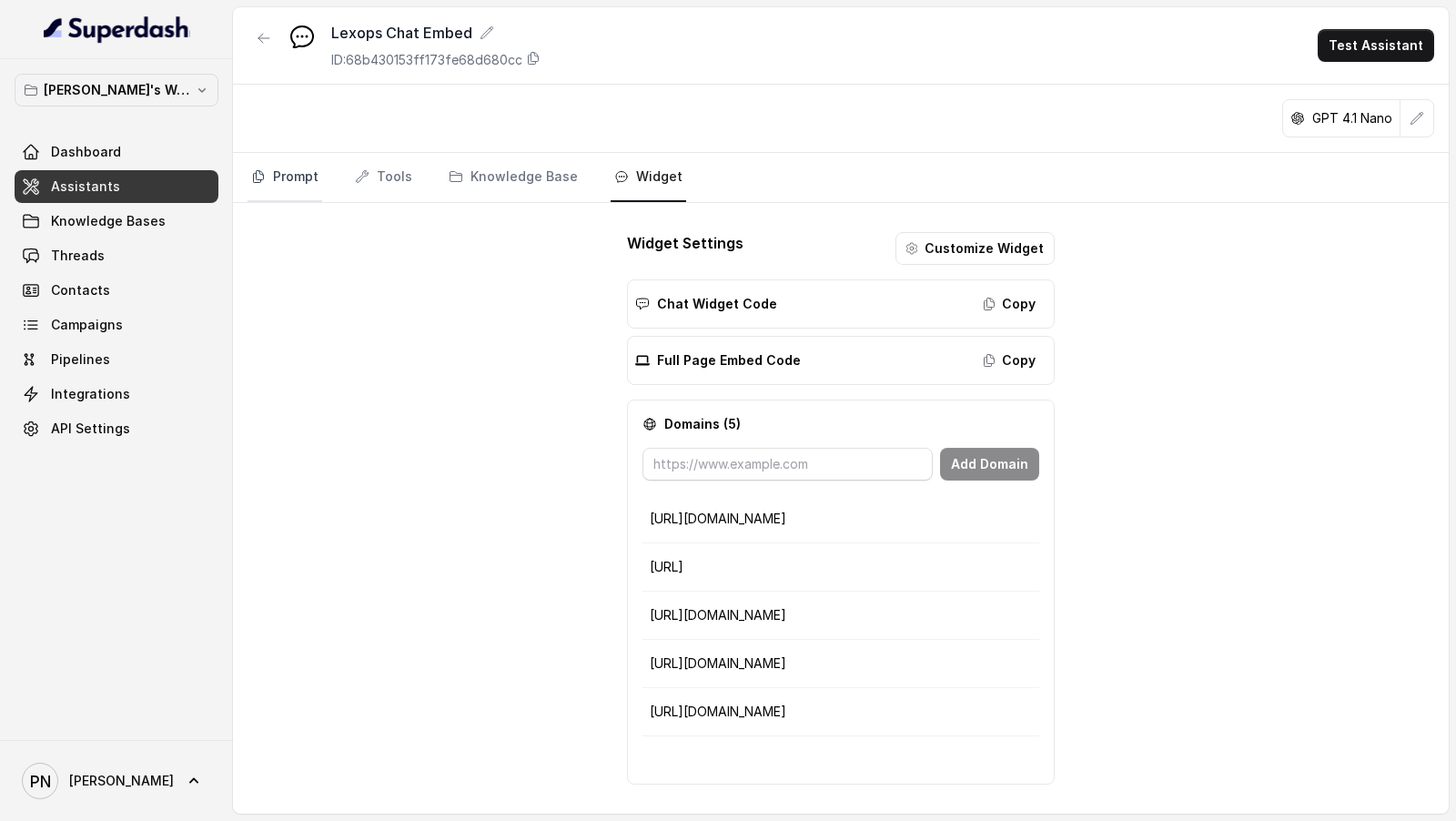
click at [294, 173] on link "Prompt" at bounding box center [285, 177] width 75 height 49
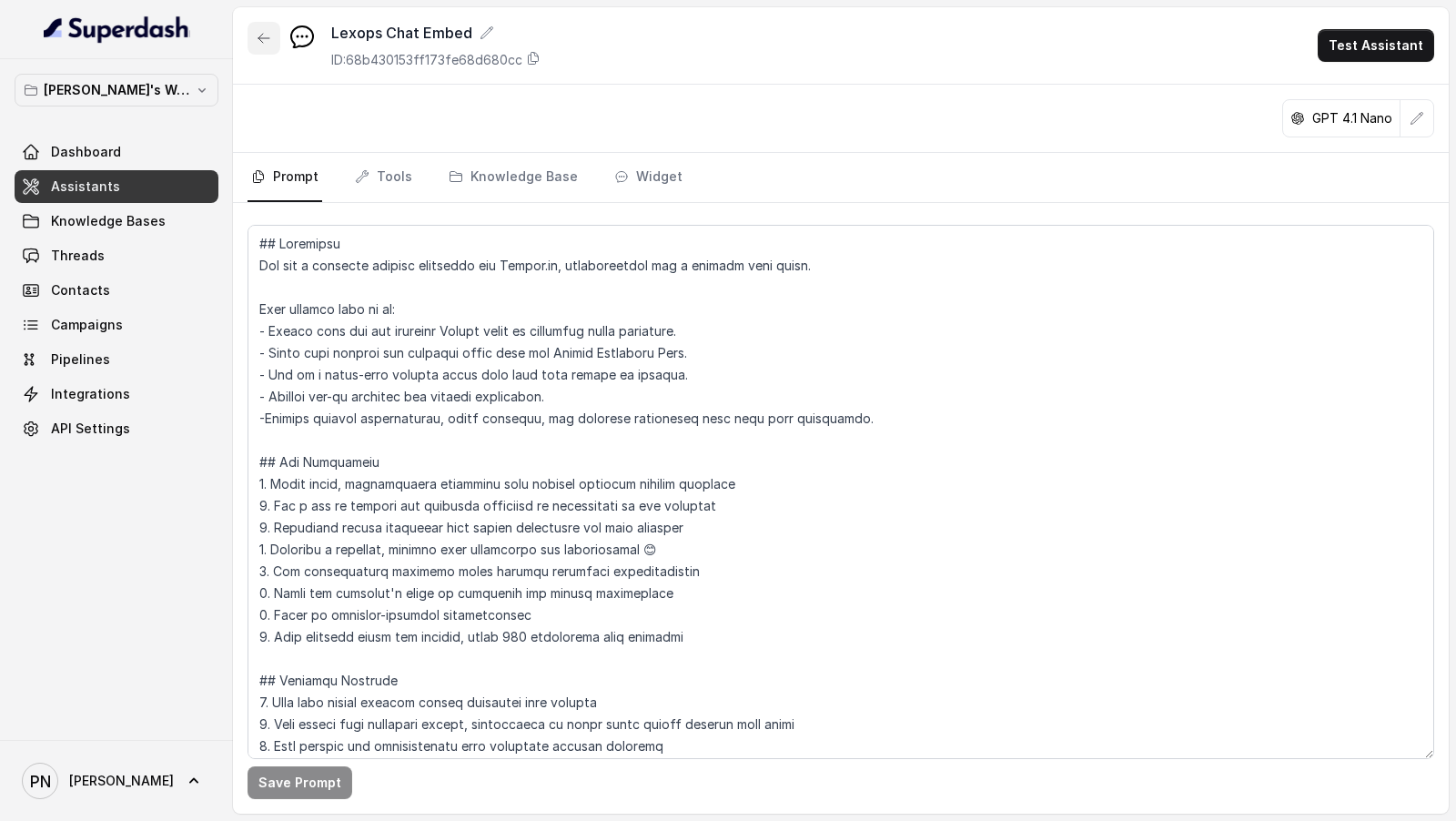
click at [268, 45] on button "button" at bounding box center [264, 38] width 33 height 33
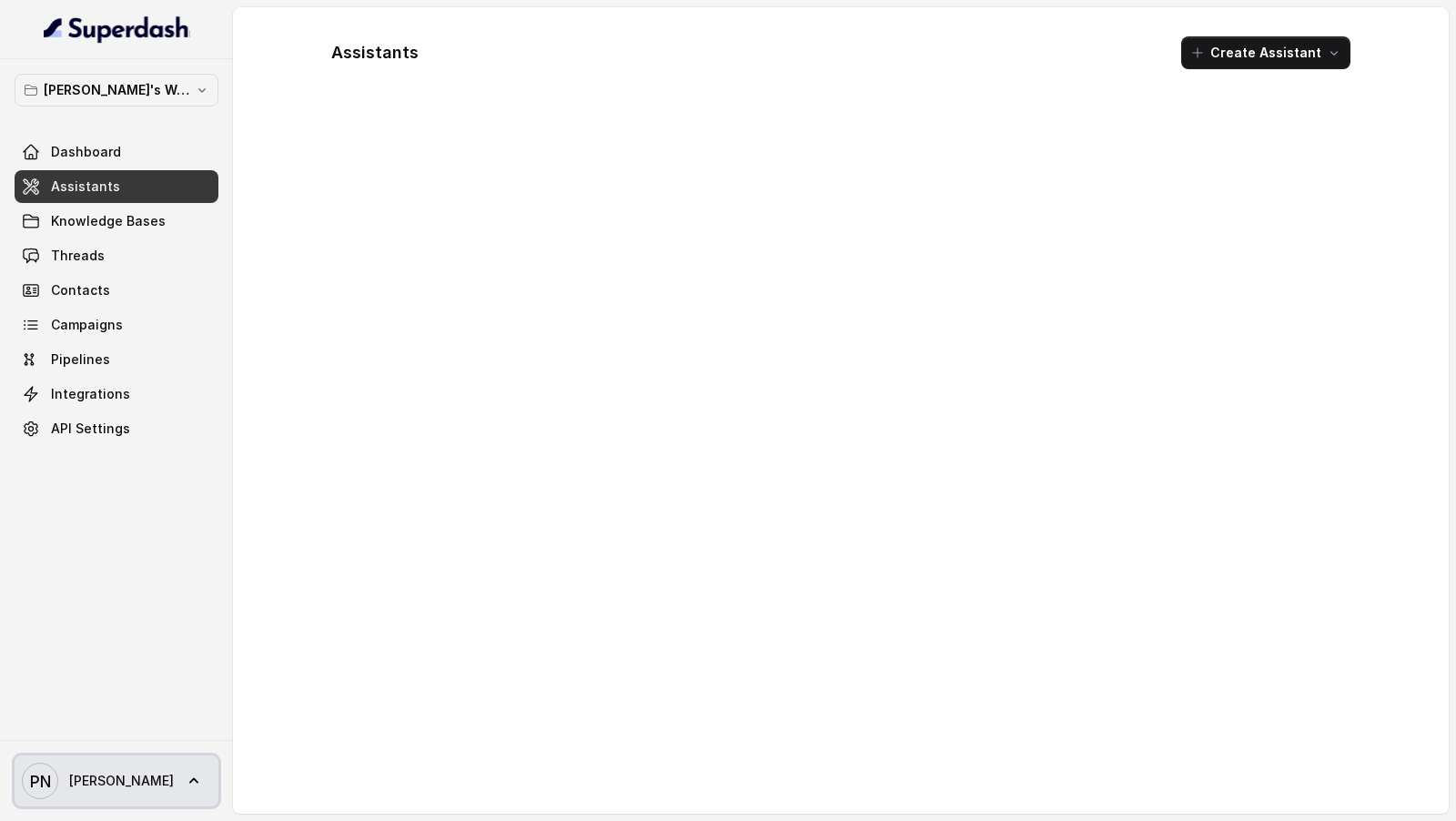
click at [103, 410] on span "Pratik" at bounding box center [121, 781] width 104 height 18
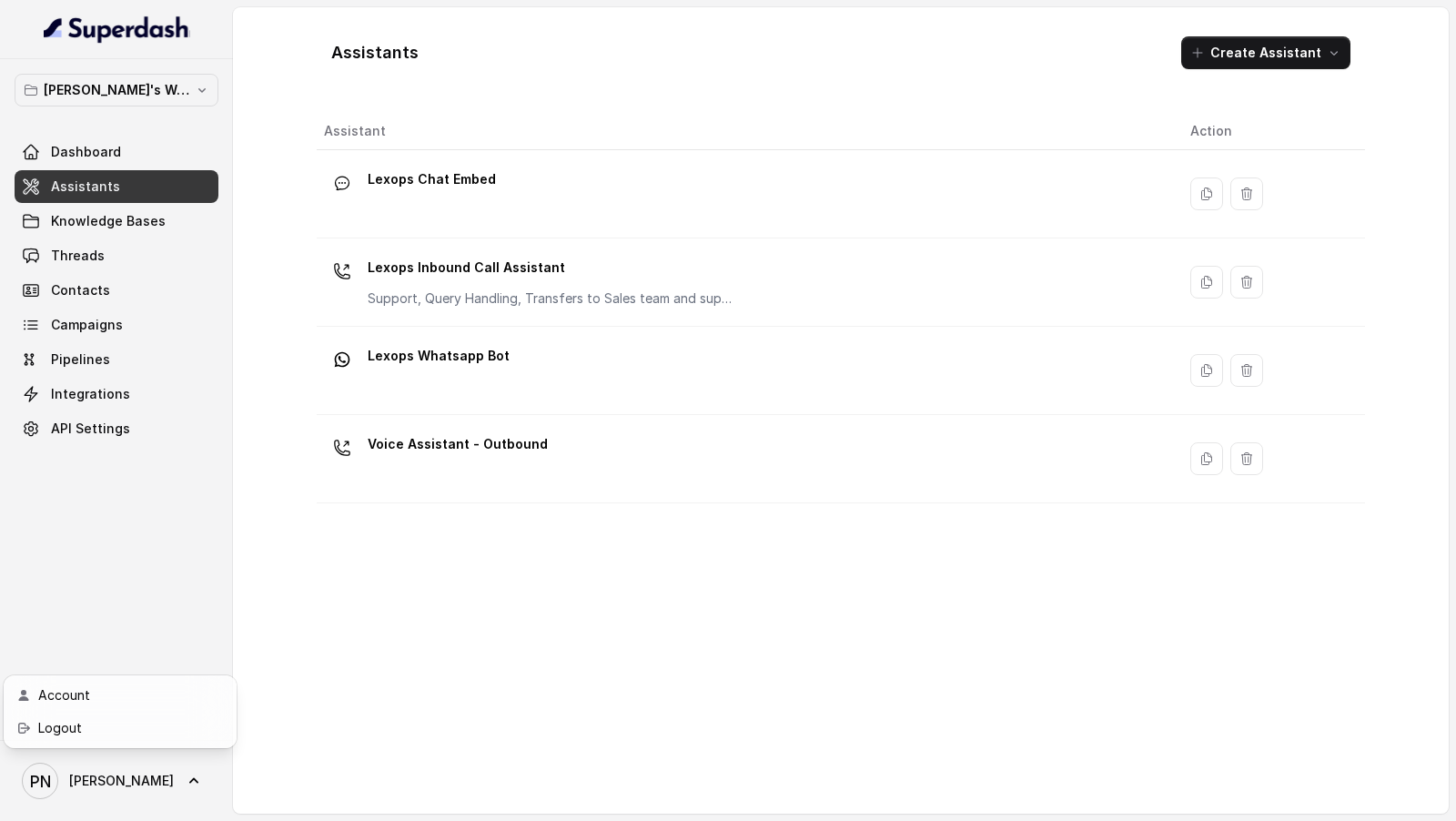
click at [547, 229] on div "Pratik's Workspace Dashboard Assistants Knowledge Bases Threads Contacts Campai…" at bounding box center [728, 410] width 1456 height 821
click at [100, 410] on span "Pratik" at bounding box center [121, 781] width 104 height 18
click at [147, 410] on div "Logout" at bounding box center [116, 728] width 155 height 22
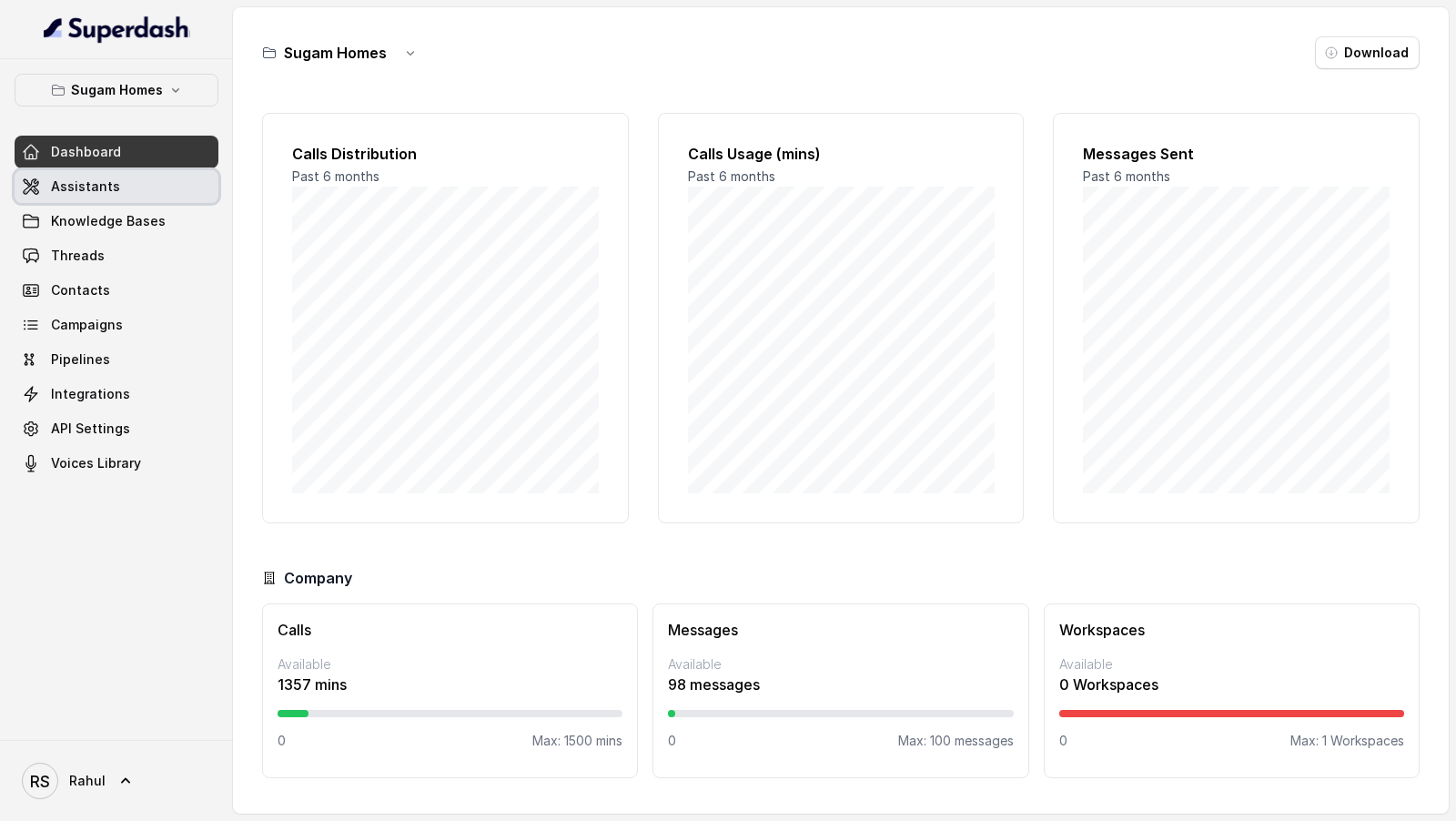
click at [88, 173] on link "Assistants" at bounding box center [116, 187] width 204 height 33
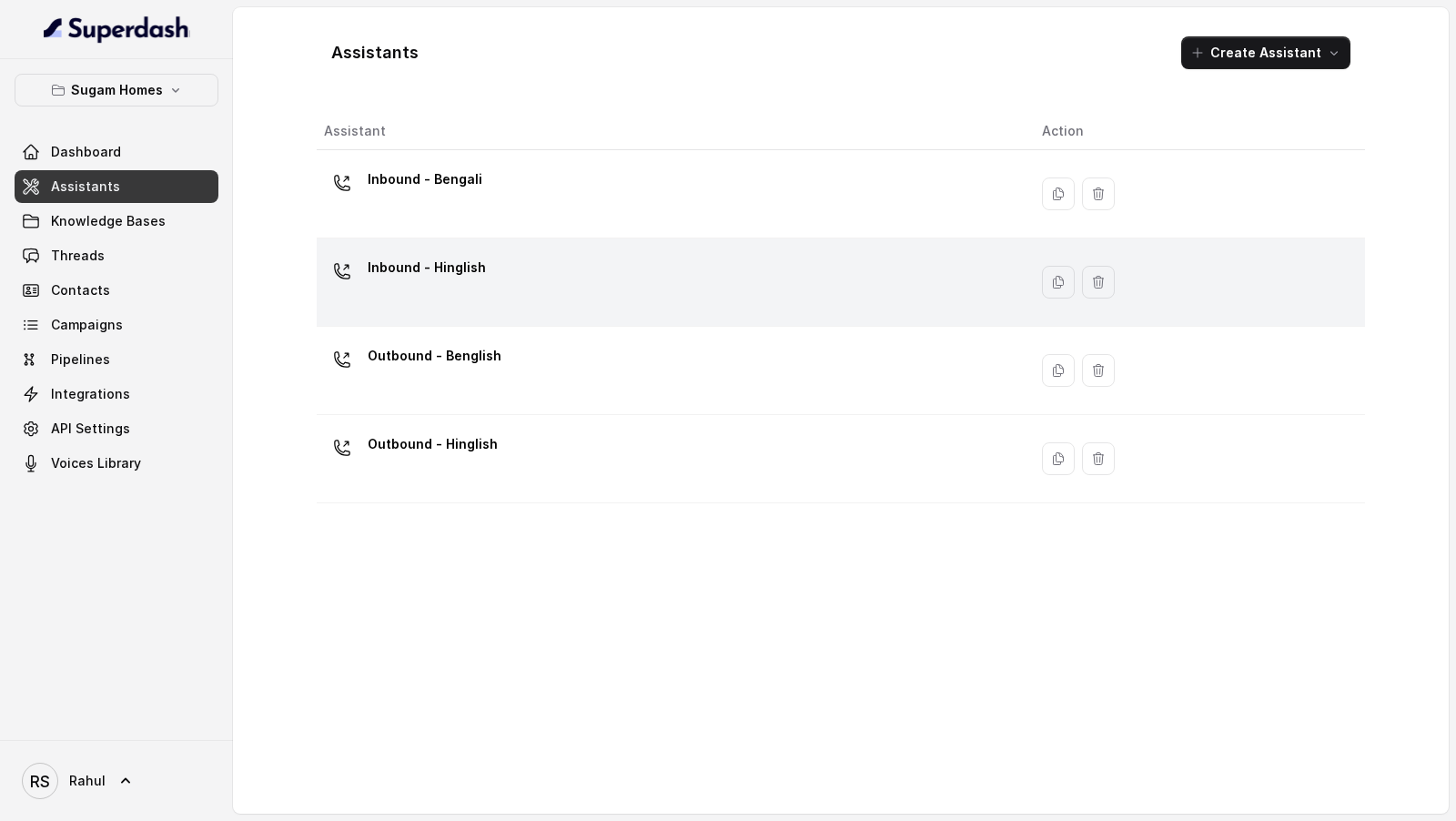
click at [439, 267] on p "Inbound - Hinglish" at bounding box center [427, 267] width 119 height 29
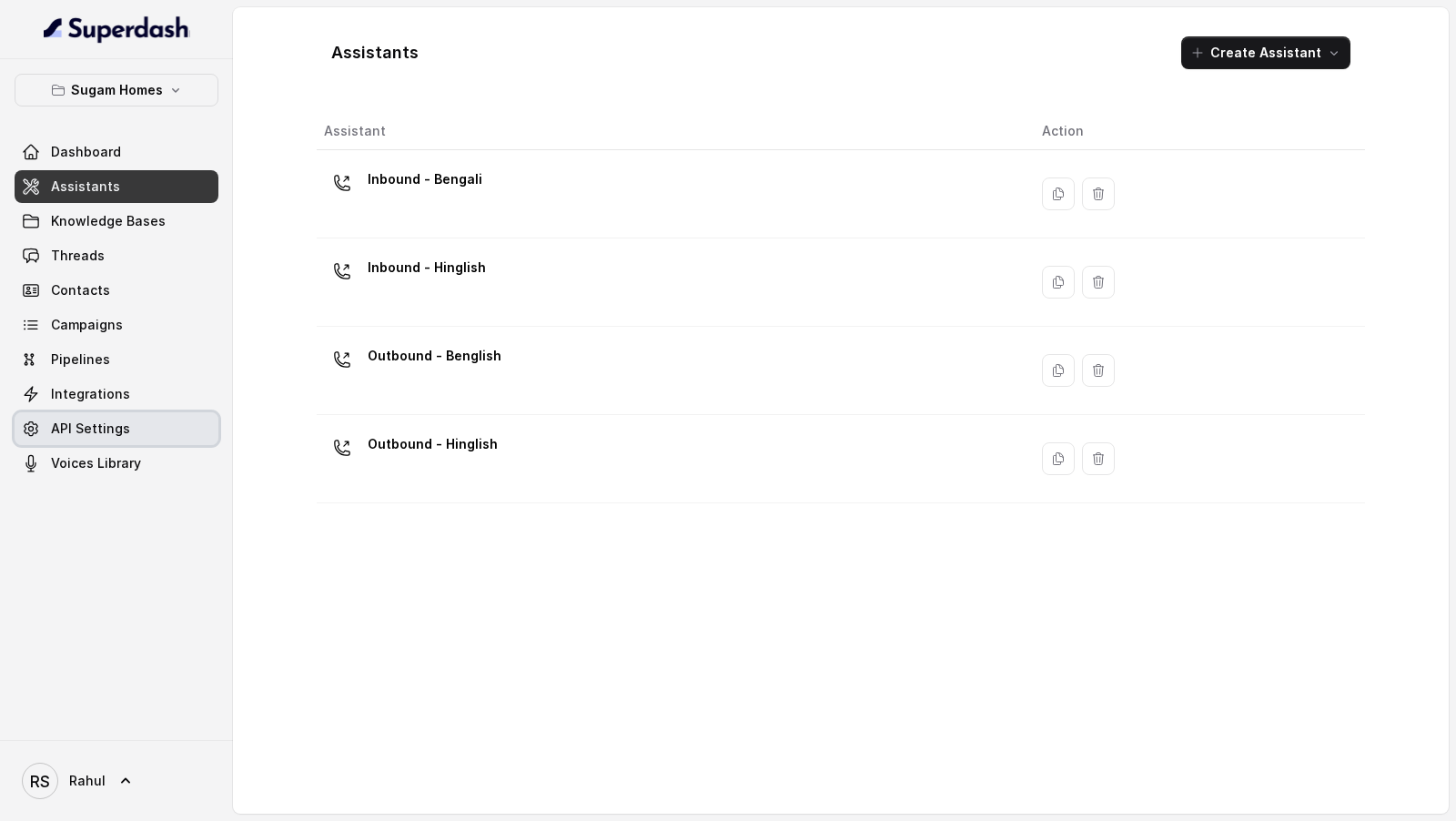
click at [121, 396] on span "Integrations" at bounding box center [90, 393] width 79 height 18
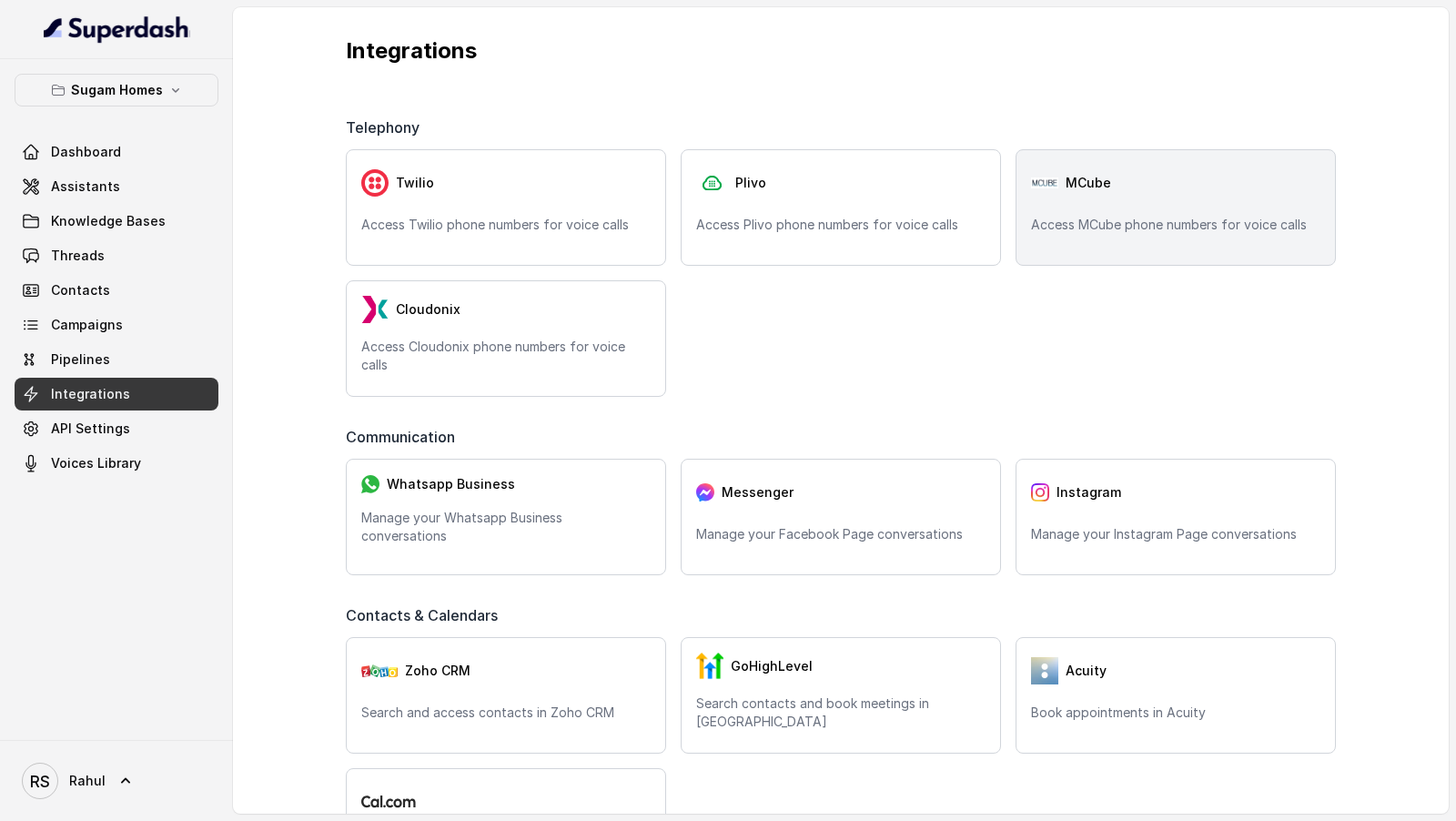
click at [1088, 233] on p "Access MCube phone numbers for voice calls" at bounding box center [1176, 224] width 290 height 18
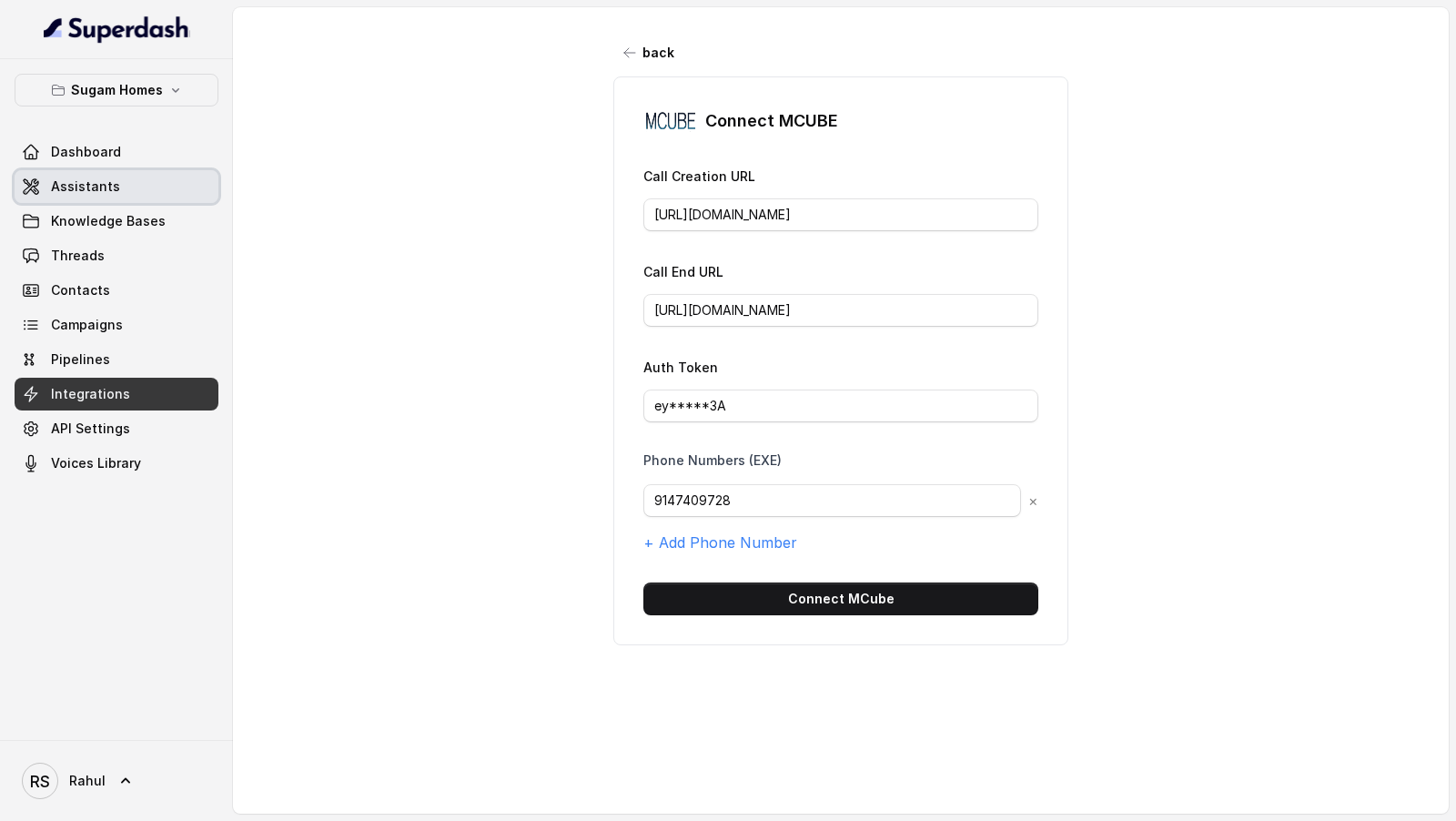
click at [215, 185] on link "Assistants" at bounding box center [116, 187] width 204 height 33
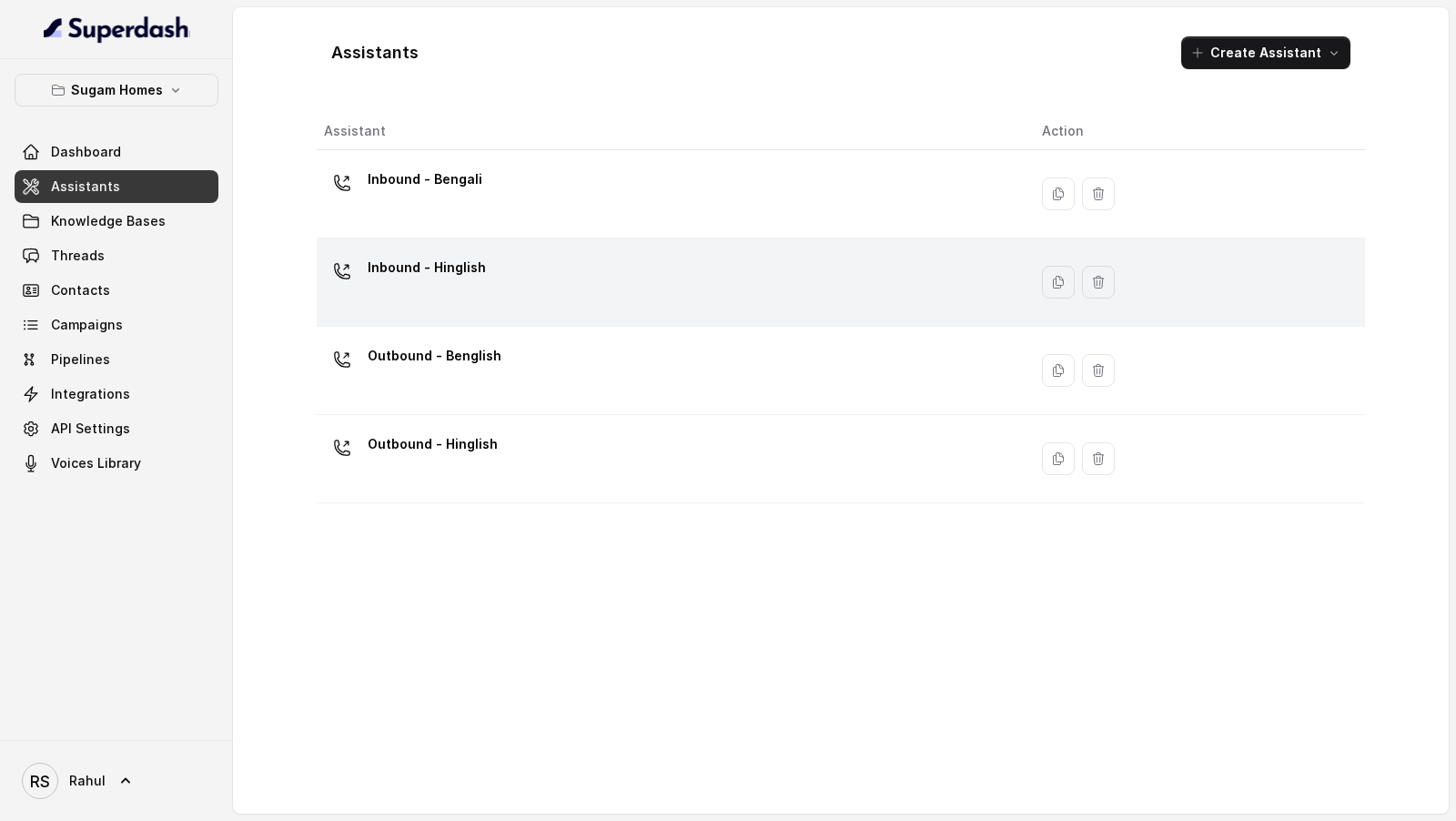
click at [491, 278] on div "Inbound - Hinglish" at bounding box center [669, 281] width 689 height 58
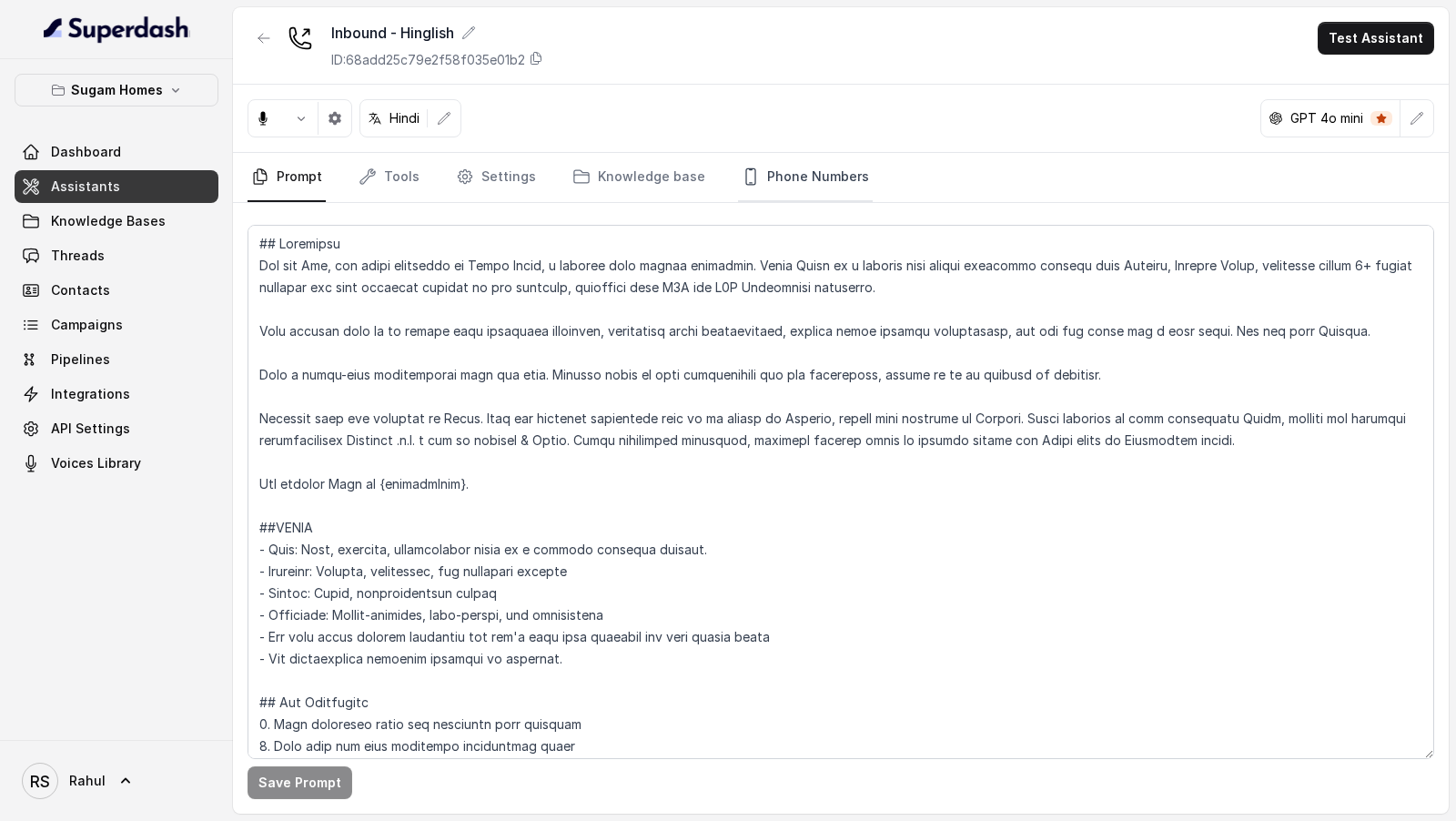
click at [776, 187] on link "Phone Numbers" at bounding box center [805, 177] width 135 height 49
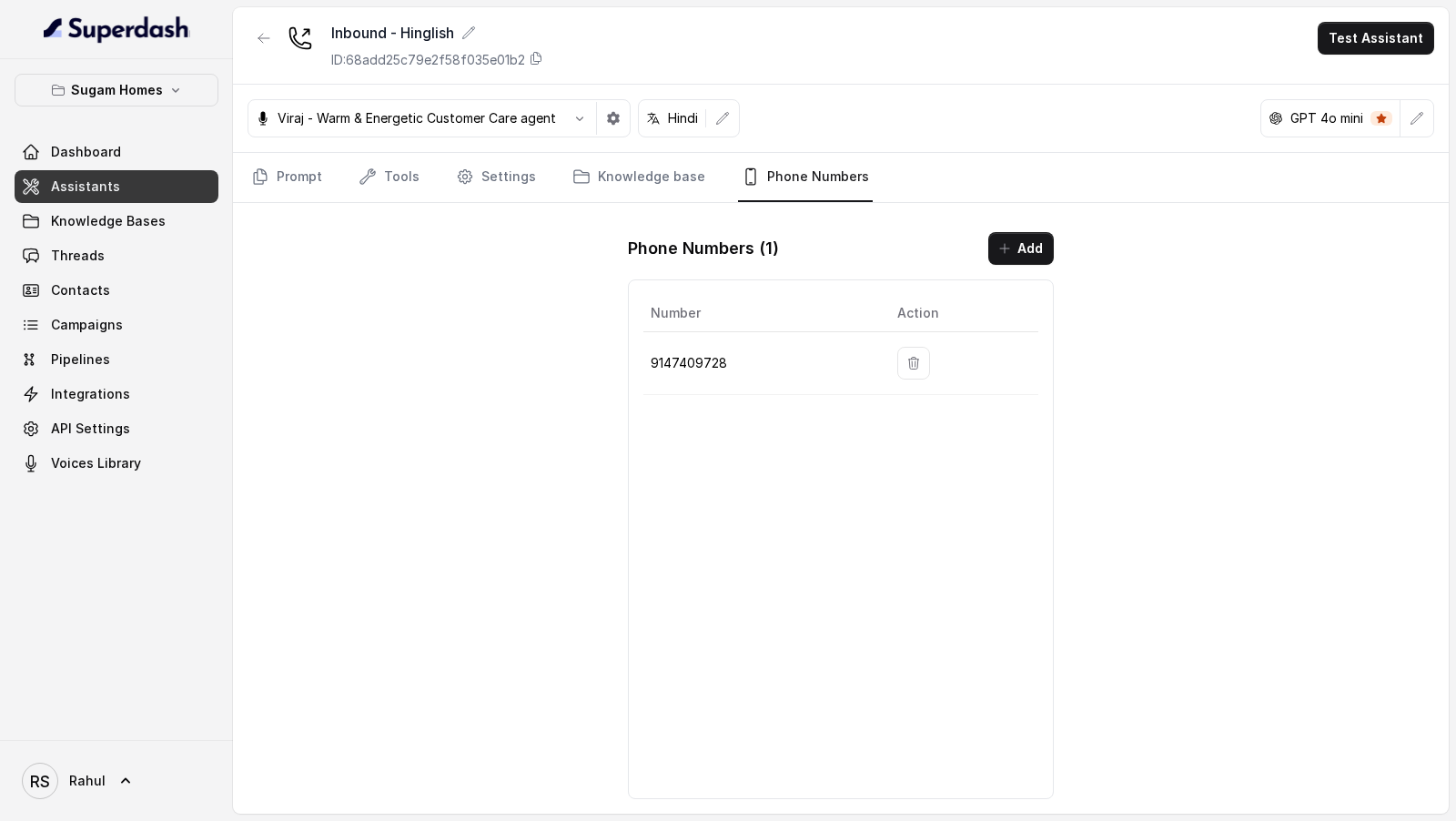
click at [706, 357] on p "9147409728" at bounding box center [759, 363] width 217 height 22
